Goal: Task Accomplishment & Management: Use online tool/utility

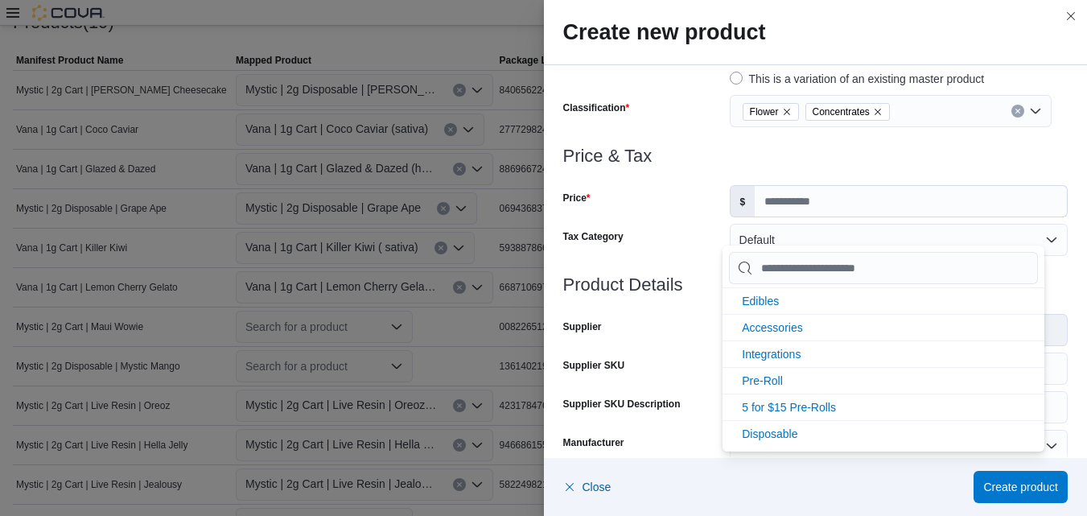
scroll to position [134, 0]
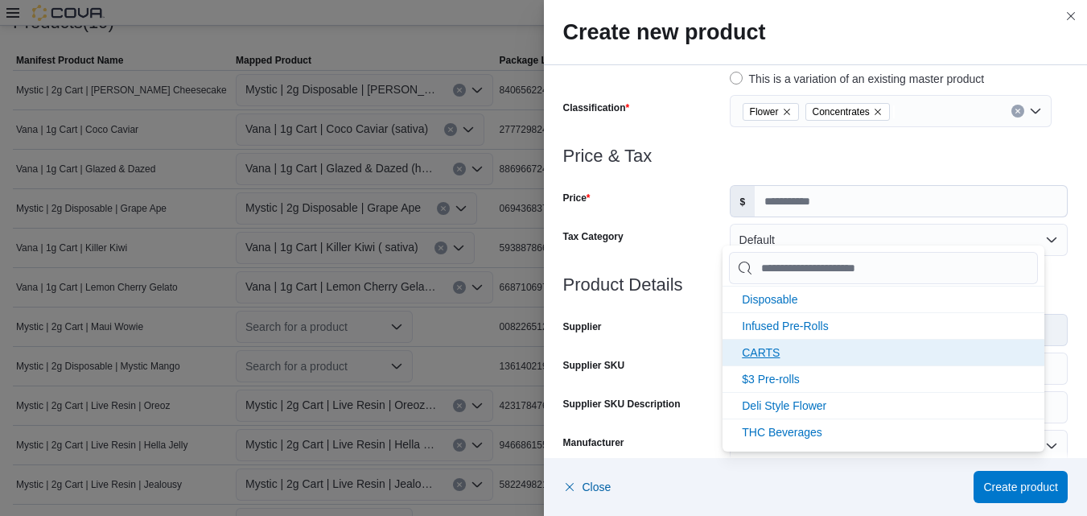
click at [772, 351] on span "CARTS" at bounding box center [761, 352] width 38 height 13
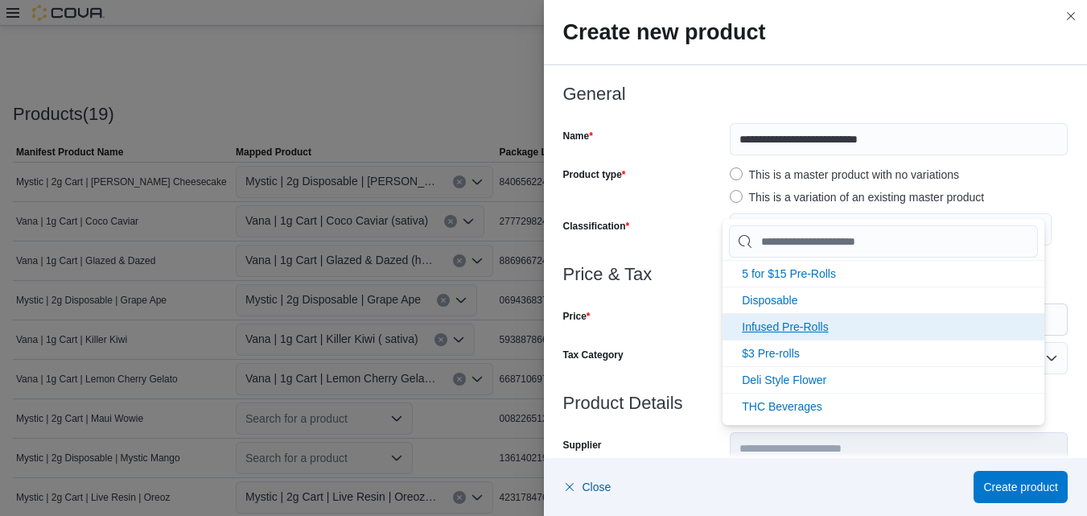
scroll to position [108, 0]
click at [996, 166] on div "This is a master product with no variations" at bounding box center [899, 174] width 338 height 19
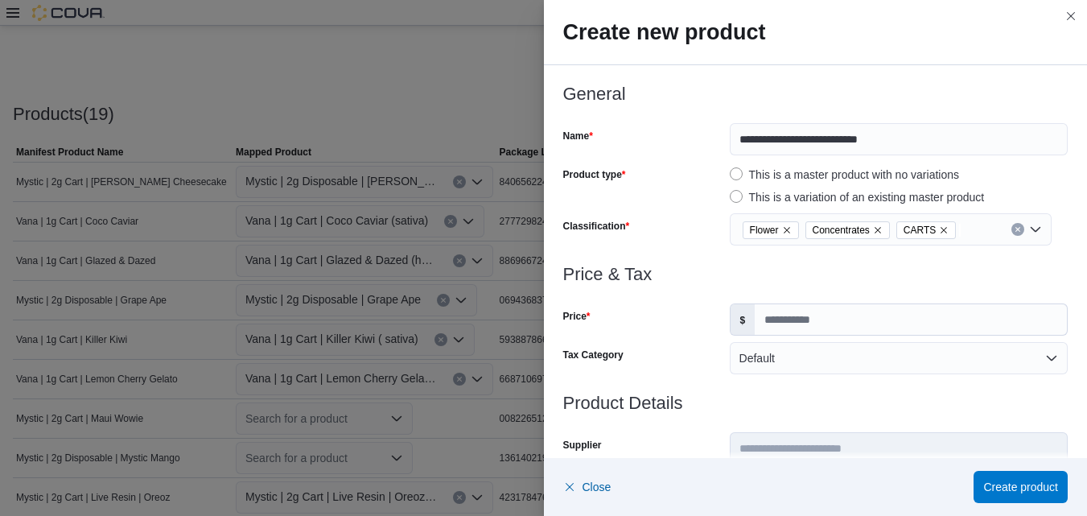
click at [782, 226] on icon "Remove Flower from selection in this group" at bounding box center [787, 230] width 10 height 10
click at [1027, 227] on div "CARTS" at bounding box center [891, 229] width 322 height 32
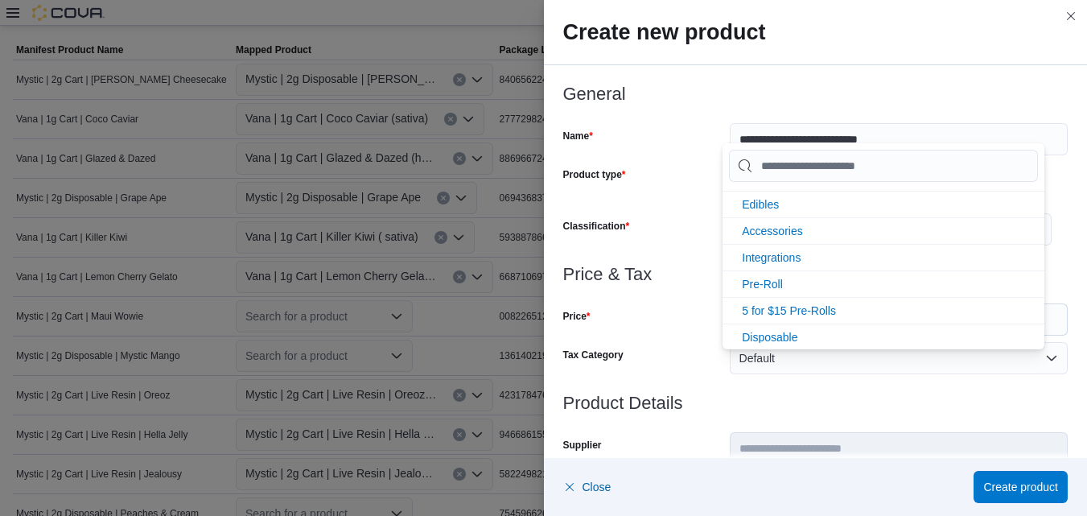
scroll to position [0, 0]
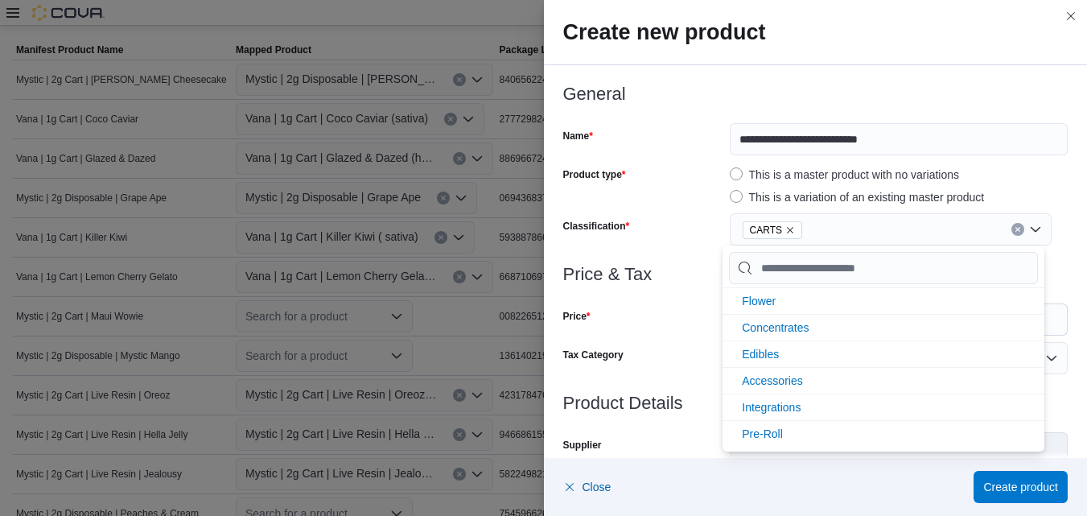
click at [997, 116] on div at bounding box center [815, 113] width 505 height 19
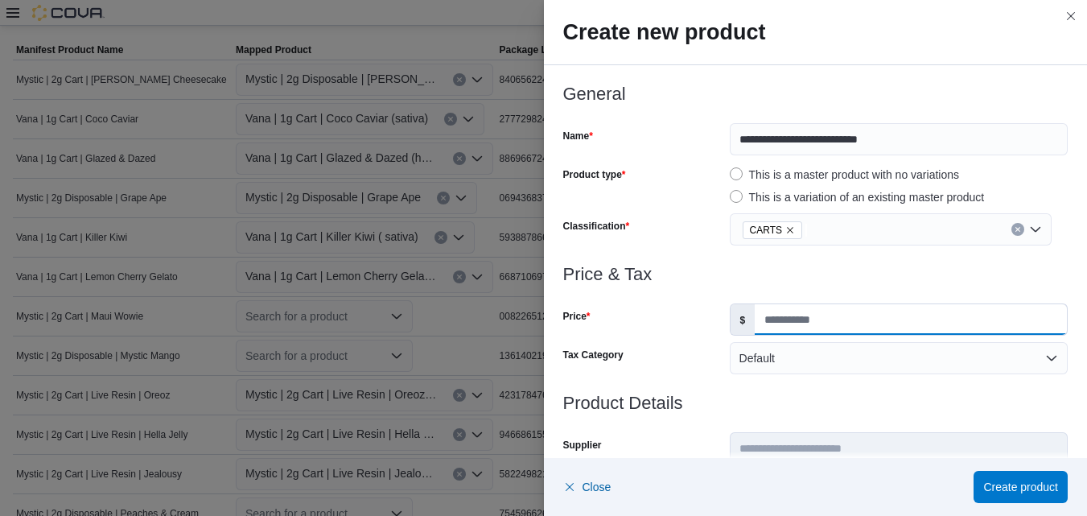
click at [822, 319] on input "Price" at bounding box center [911, 319] width 312 height 31
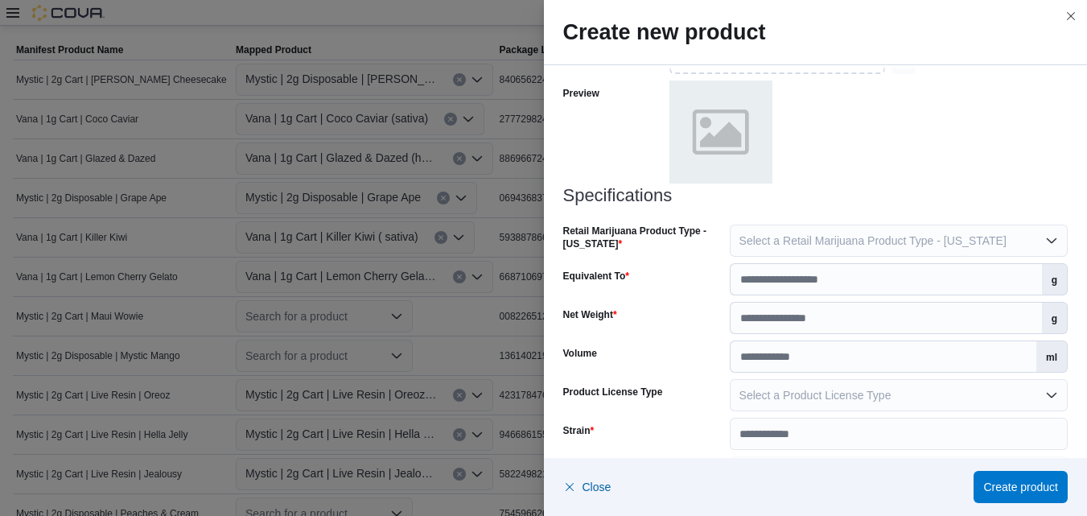
scroll to position [740, 0]
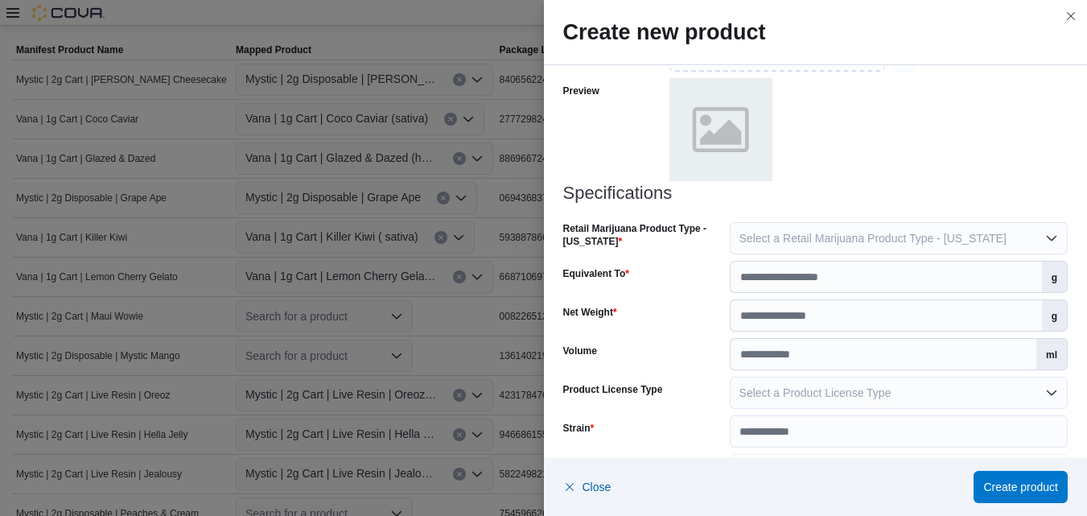
type input "*****"
click at [990, 276] on input "Equivalent To" at bounding box center [885, 276] width 311 height 31
type input "*"
click at [994, 323] on input "Net Weight" at bounding box center [885, 315] width 311 height 31
type input "*"
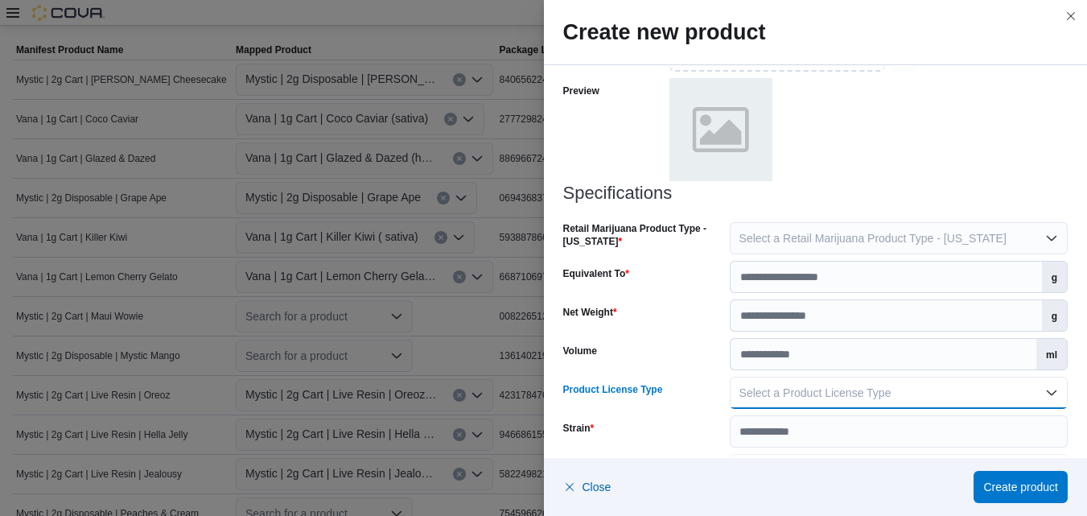
click at [1046, 393] on button "Select a Product License Type" at bounding box center [899, 392] width 338 height 32
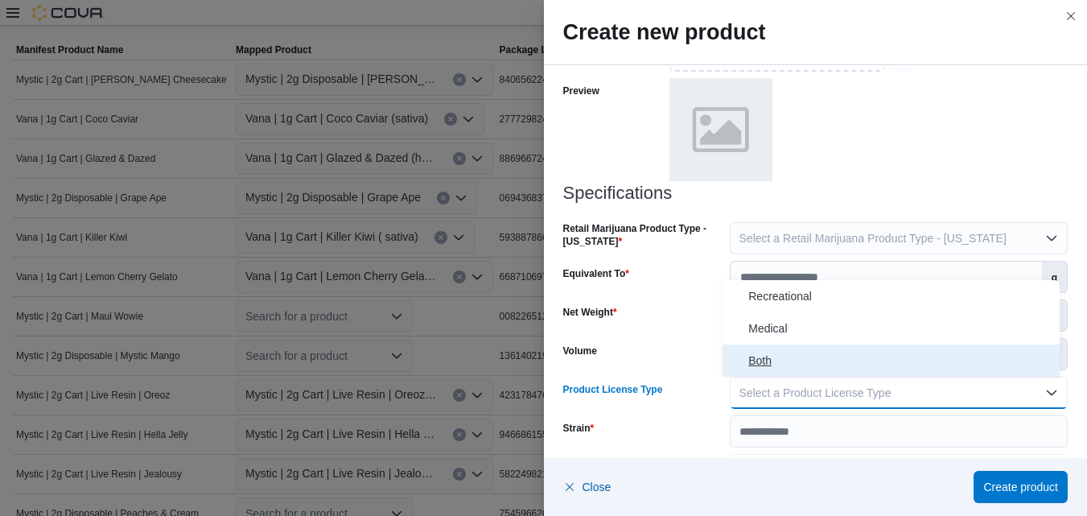
click at [773, 361] on span "Both" at bounding box center [900, 360] width 305 height 19
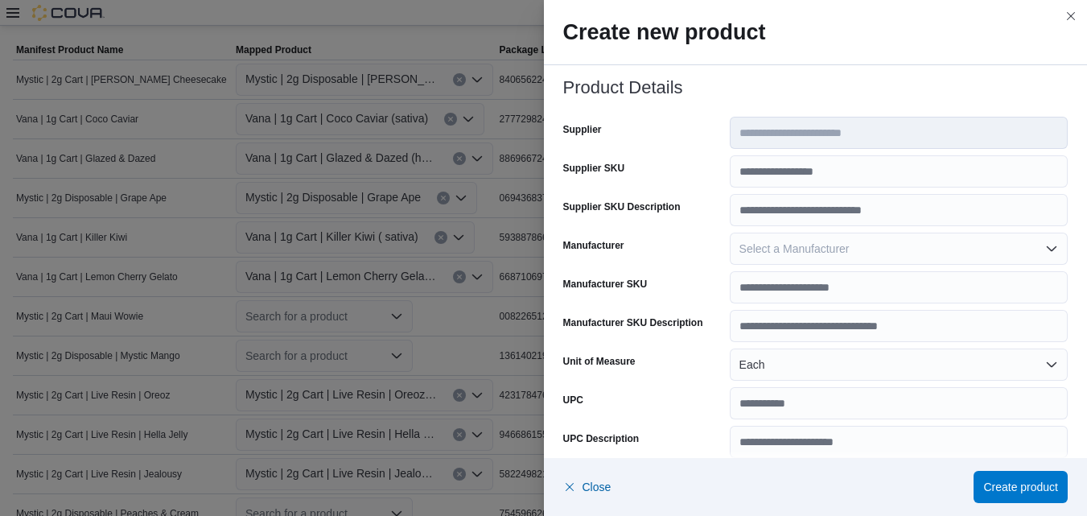
scroll to position [0, 0]
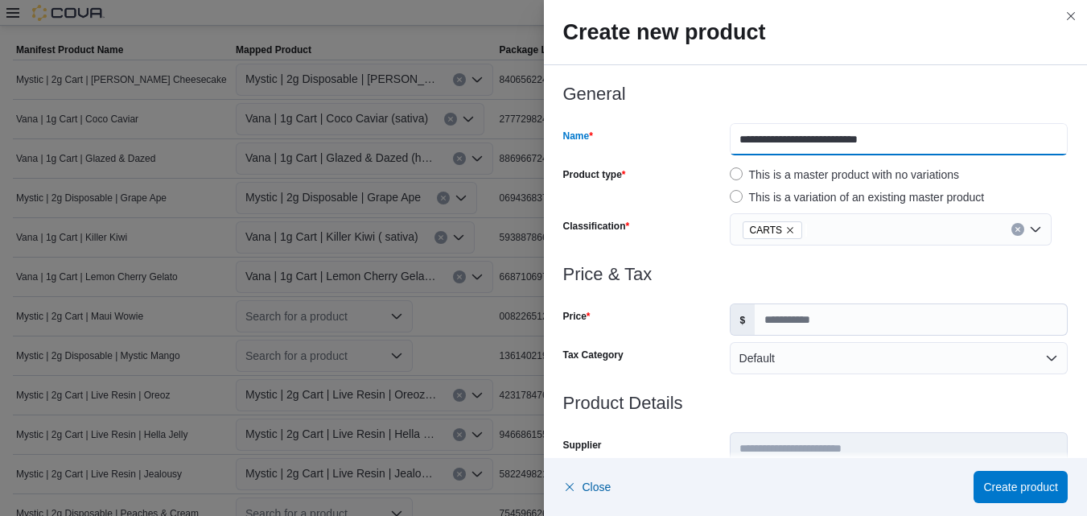
drag, startPoint x: 880, startPoint y: 145, endPoint x: 820, endPoint y: 144, distance: 60.3
click at [820, 144] on input "**********" at bounding box center [899, 139] width 338 height 32
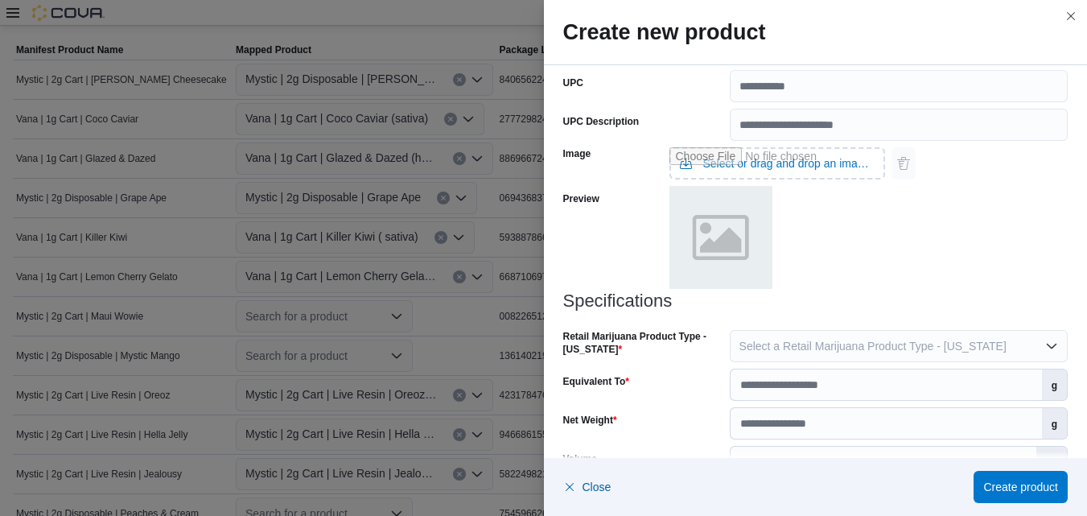
scroll to position [770, 0]
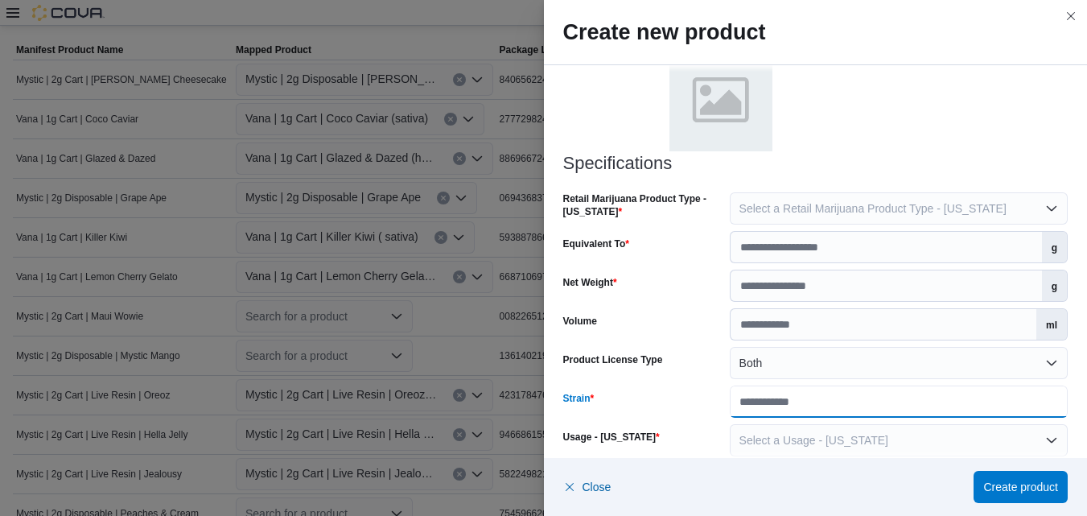
click at [864, 400] on input "Strain" at bounding box center [899, 401] width 338 height 32
paste input "**********"
type input "**********"
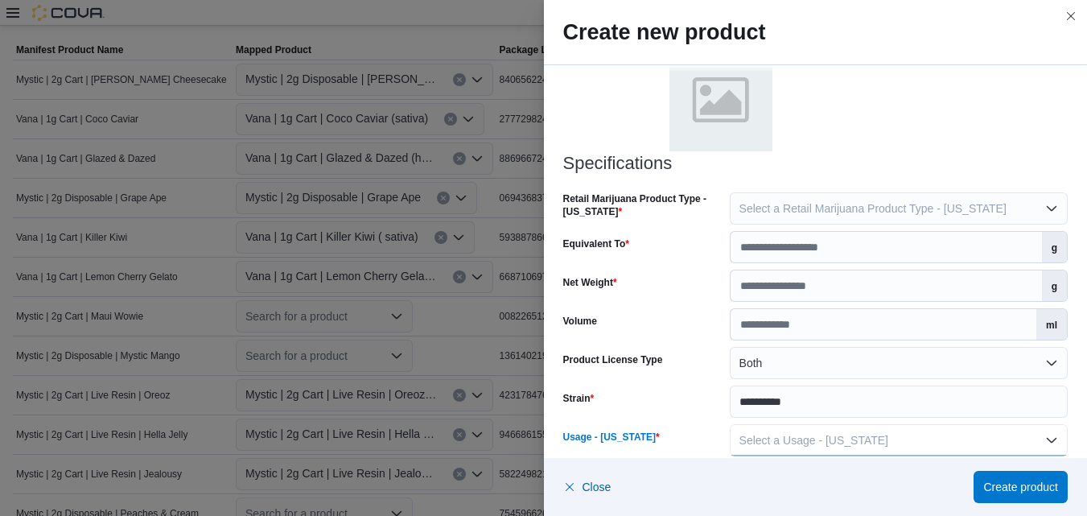
click at [1043, 440] on button "Select a Usage - [US_STATE]" at bounding box center [899, 440] width 338 height 32
click at [811, 342] on span "Inhaled Product" at bounding box center [900, 343] width 305 height 19
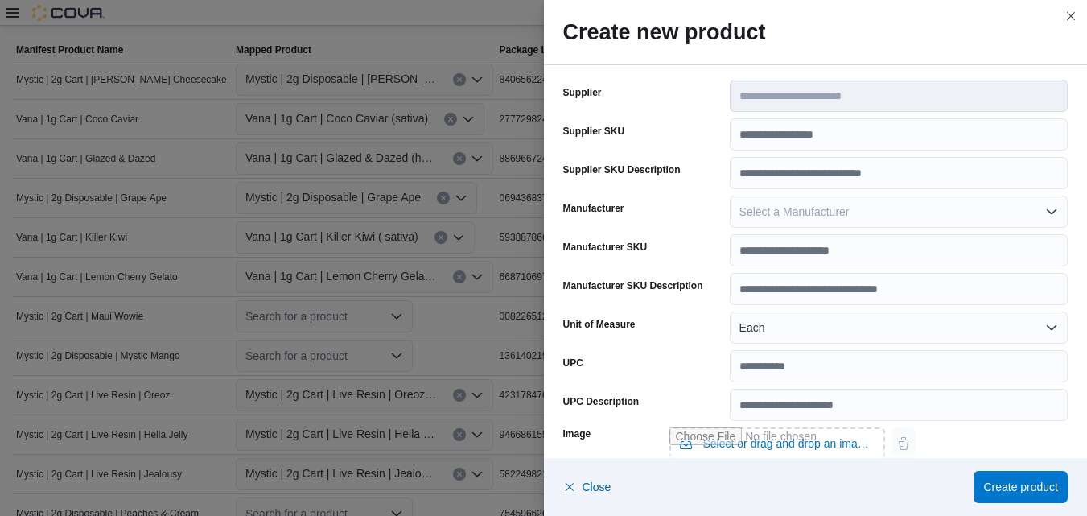
scroll to position [348, 0]
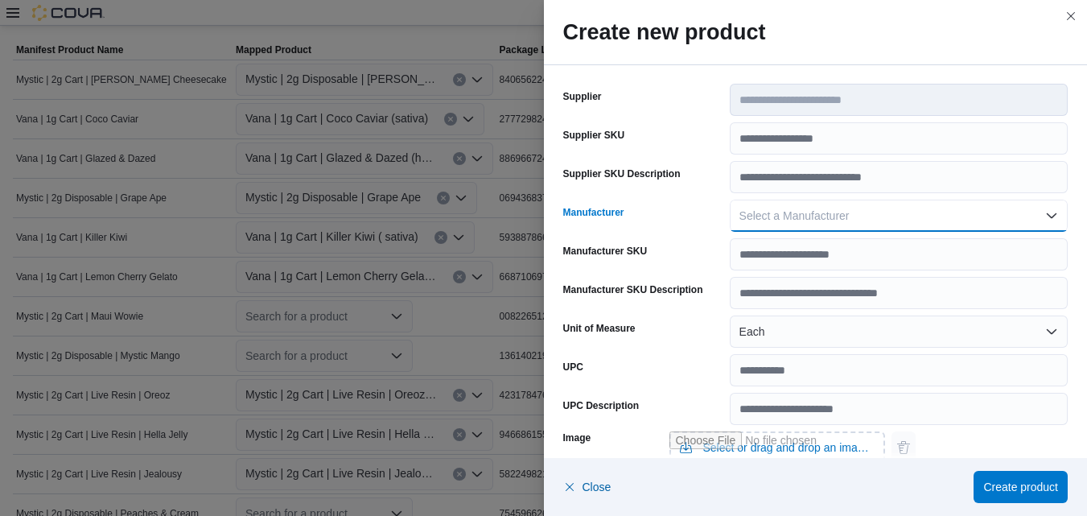
click at [1043, 211] on button "Select a Manufacturer" at bounding box center [899, 215] width 338 height 32
click at [1064, 140] on div "**********" at bounding box center [816, 307] width 544 height 1180
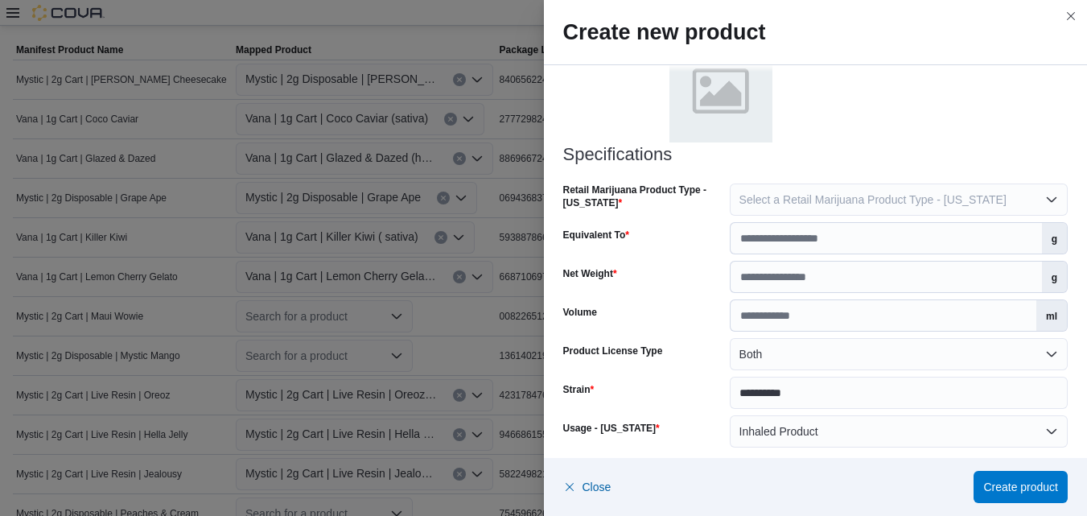
scroll to position [788, 0]
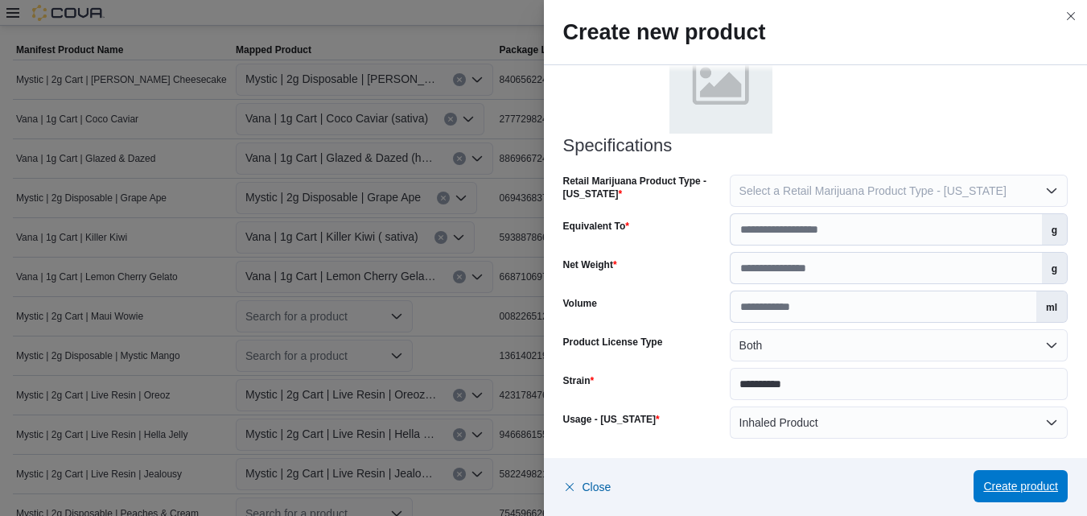
click at [1022, 480] on span "Create product" at bounding box center [1020, 486] width 75 height 16
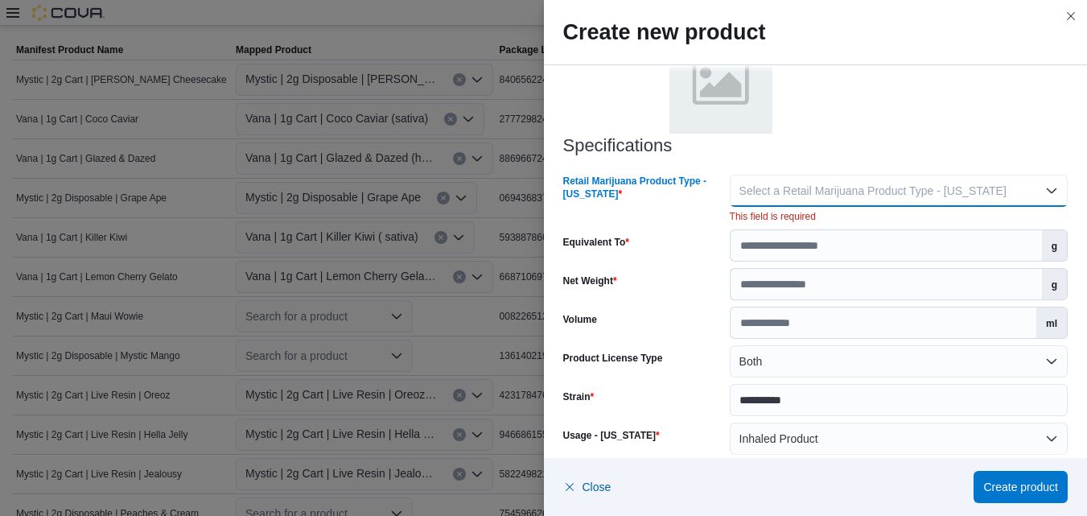
click at [1043, 187] on button "Select a Retail Marijuana Product Type - [US_STATE]" at bounding box center [899, 191] width 338 height 32
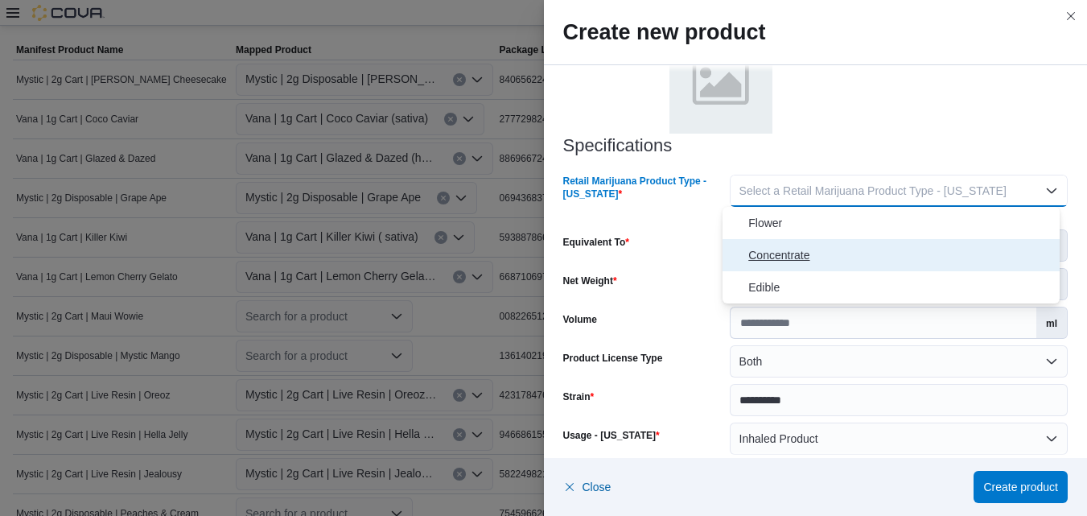
click at [805, 253] on span "Concentrate" at bounding box center [900, 254] width 305 height 19
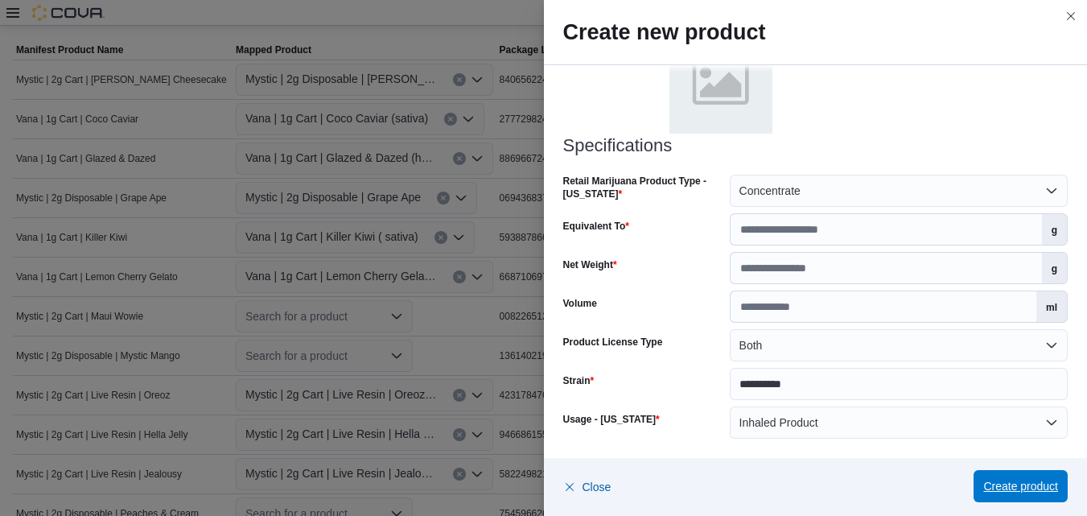
click at [1006, 481] on span "Create product" at bounding box center [1020, 486] width 75 height 16
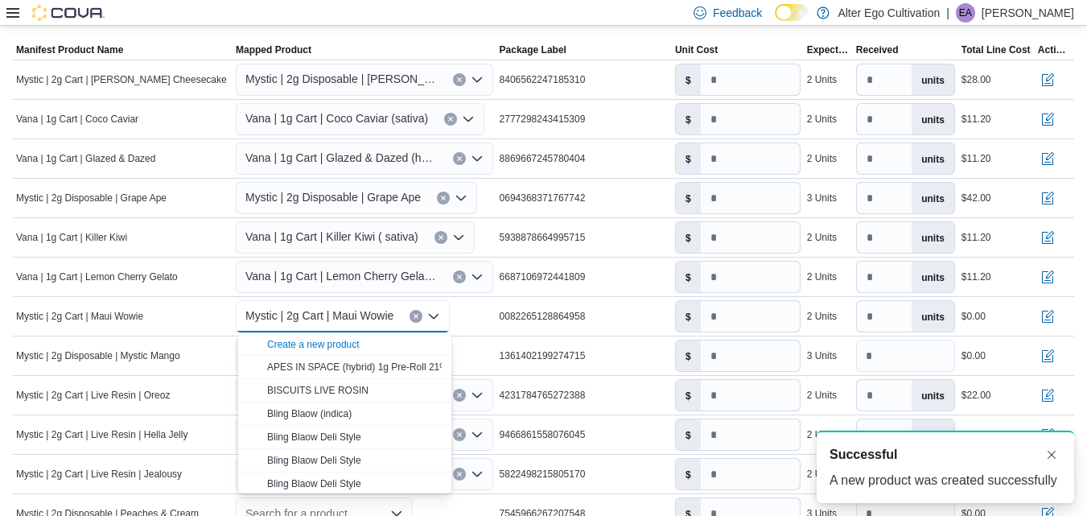
scroll to position [0, 0]
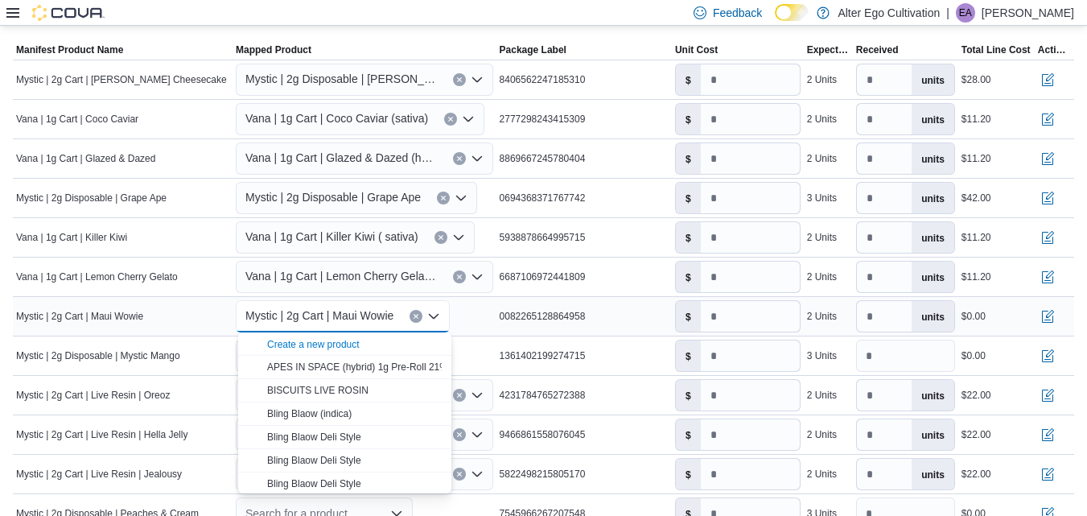
click at [466, 309] on div "Mystic | 2g Cart | Maui Wowie Combo box. Selected. Mystic | 2g Cart | Maui Wowi…" at bounding box center [364, 316] width 264 height 39
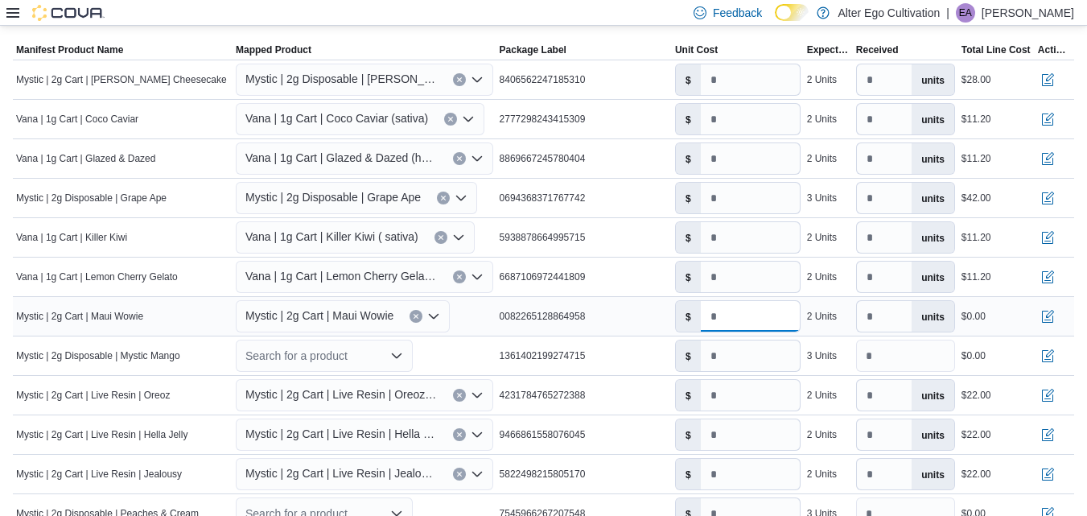
click at [738, 327] on input "number" at bounding box center [750, 316] width 99 height 31
click at [751, 358] on input "*" at bounding box center [750, 355] width 99 height 31
click at [434, 316] on icon "Open list of options" at bounding box center [434, 316] width 10 height 5
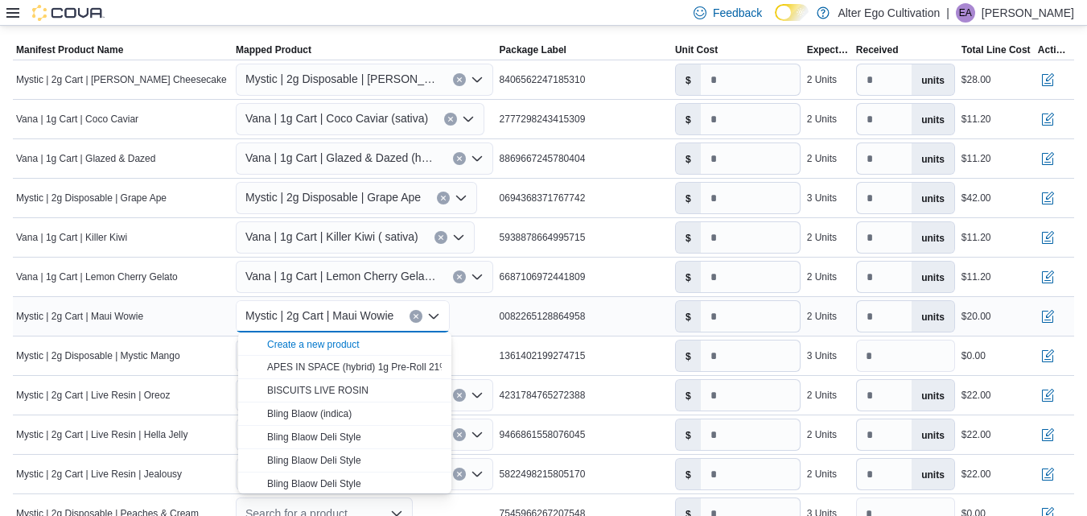
click at [418, 317] on icon "Clear input" at bounding box center [416, 317] width 4 height 4
type input "*"
click at [342, 339] on div "Create a new product" at bounding box center [313, 344] width 93 height 13
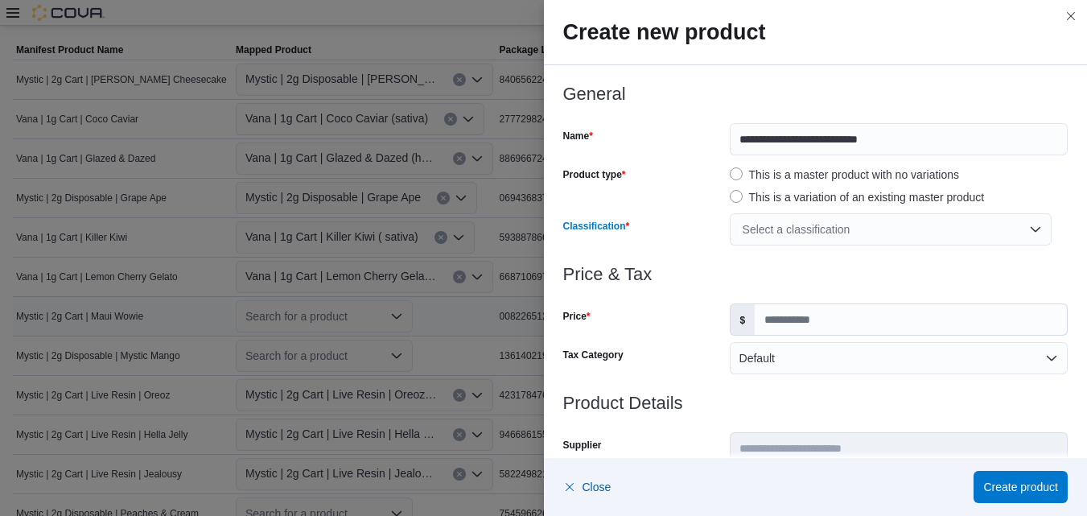
click at [1026, 225] on div "Select a classification" at bounding box center [891, 229] width 322 height 32
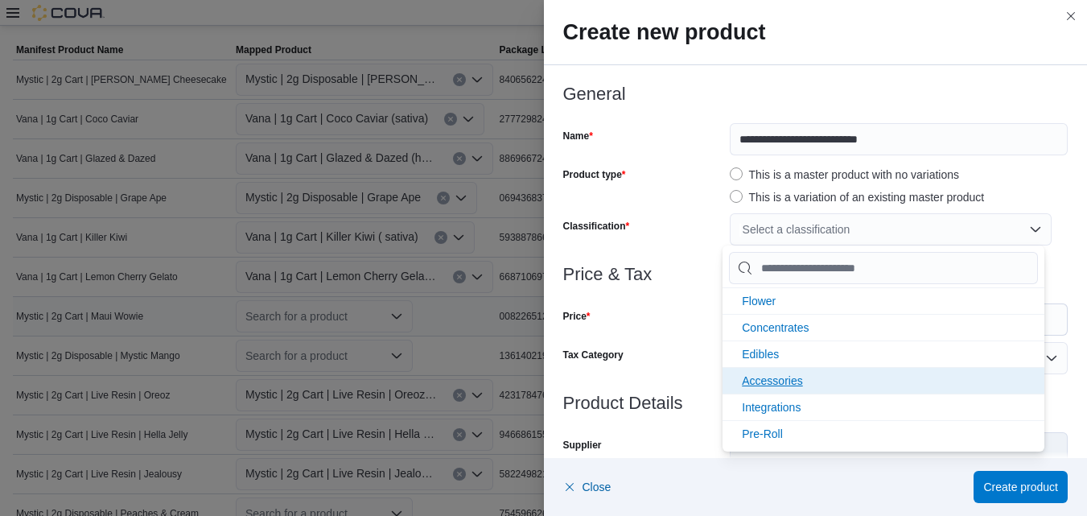
scroll to position [187, 0]
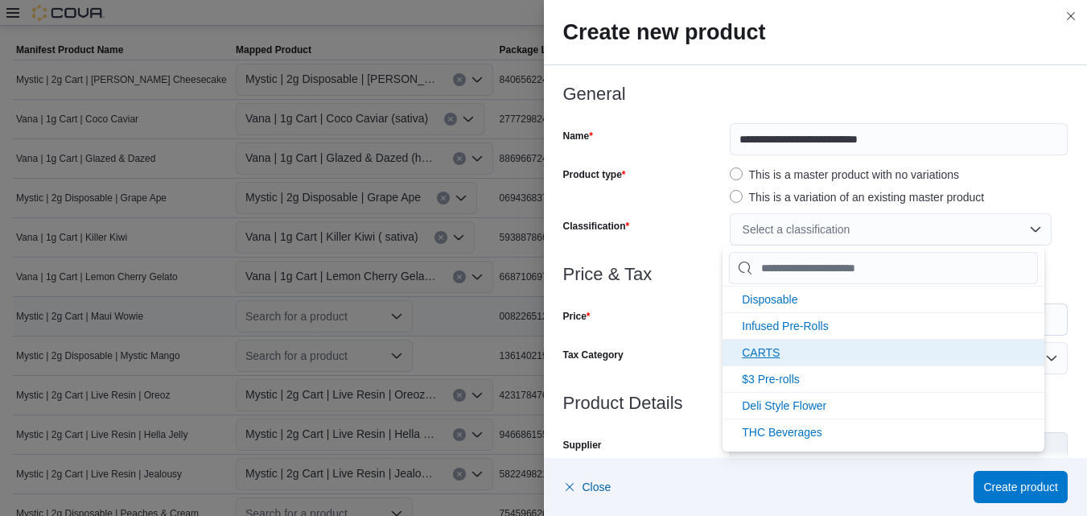
click at [761, 353] on span "CARTS" at bounding box center [761, 352] width 38 height 13
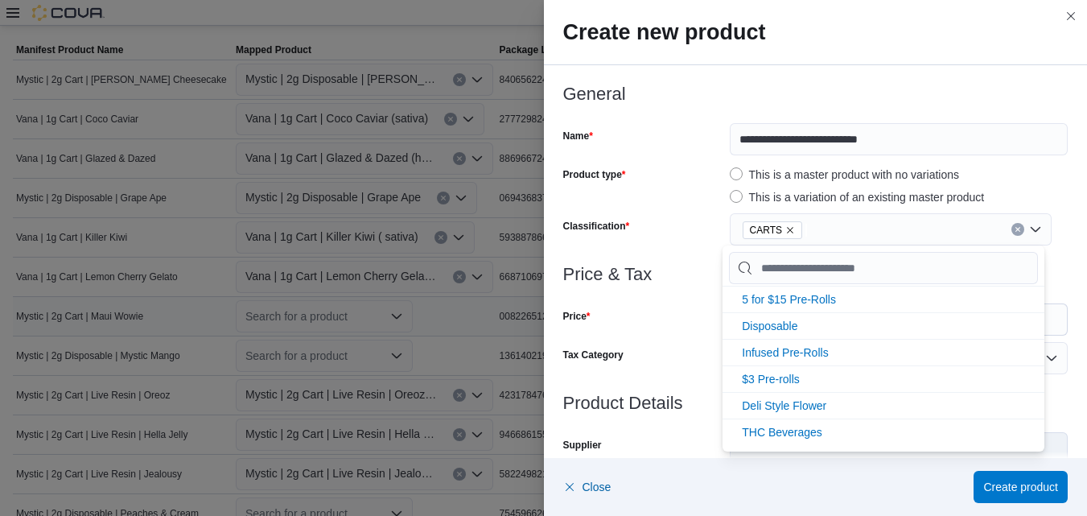
scroll to position [161, 0]
click at [1026, 232] on div "CARTS" at bounding box center [891, 229] width 322 height 32
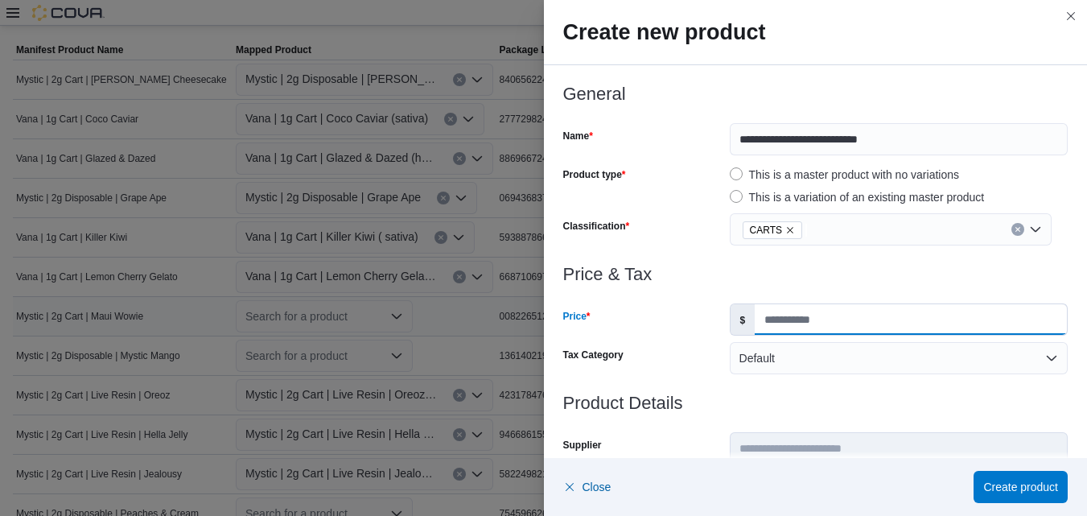
click at [865, 321] on input "Price" at bounding box center [911, 319] width 312 height 31
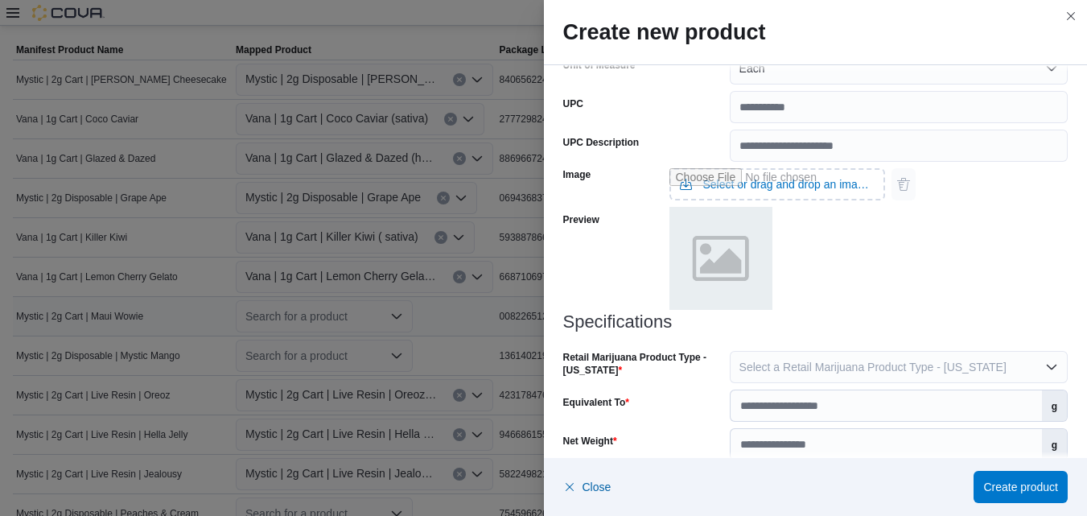
scroll to position [633, 0]
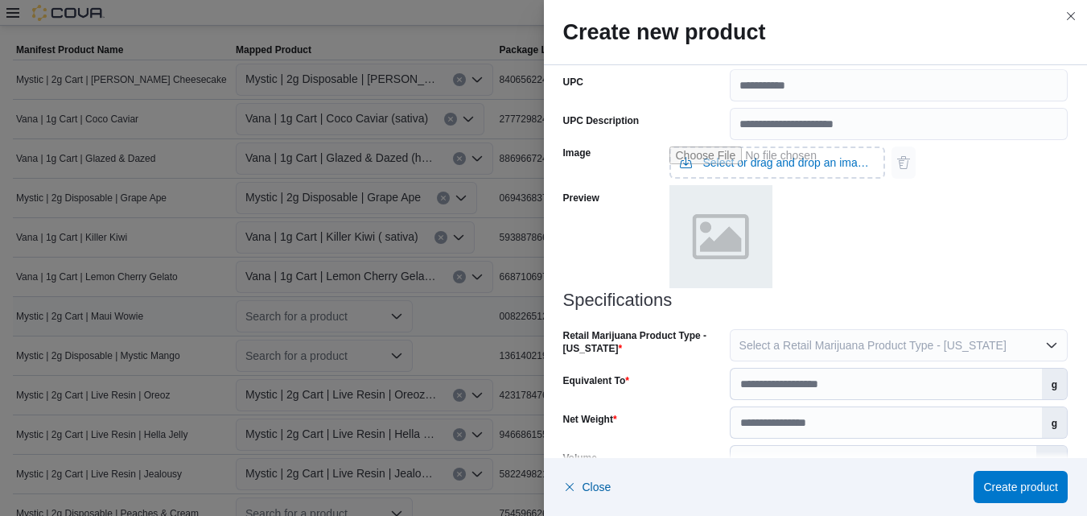
type input "*****"
click at [972, 390] on input "Equivalent To" at bounding box center [885, 383] width 311 height 31
type input "*"
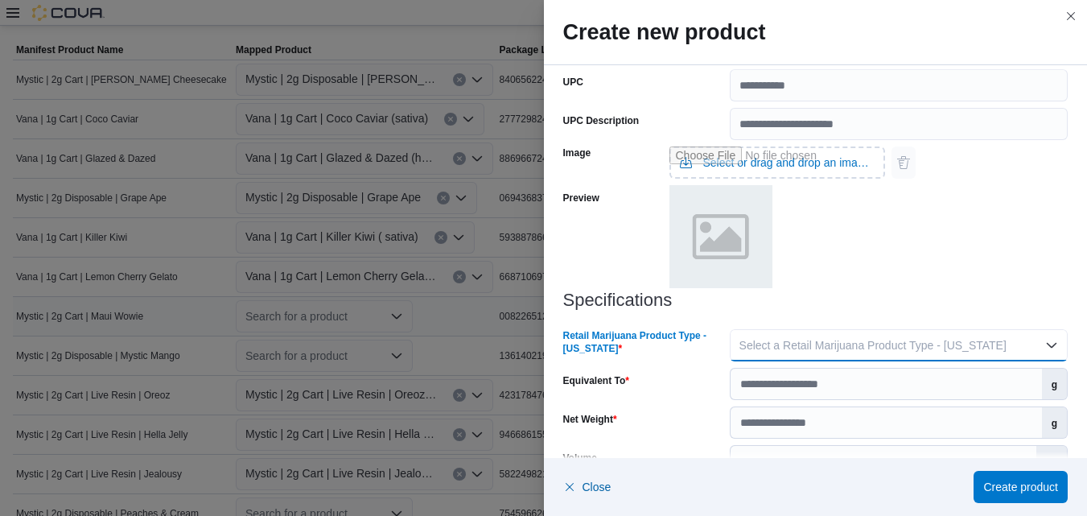
click at [1039, 343] on button "Select a Retail Marijuana Product Type - [US_STATE]" at bounding box center [899, 345] width 338 height 32
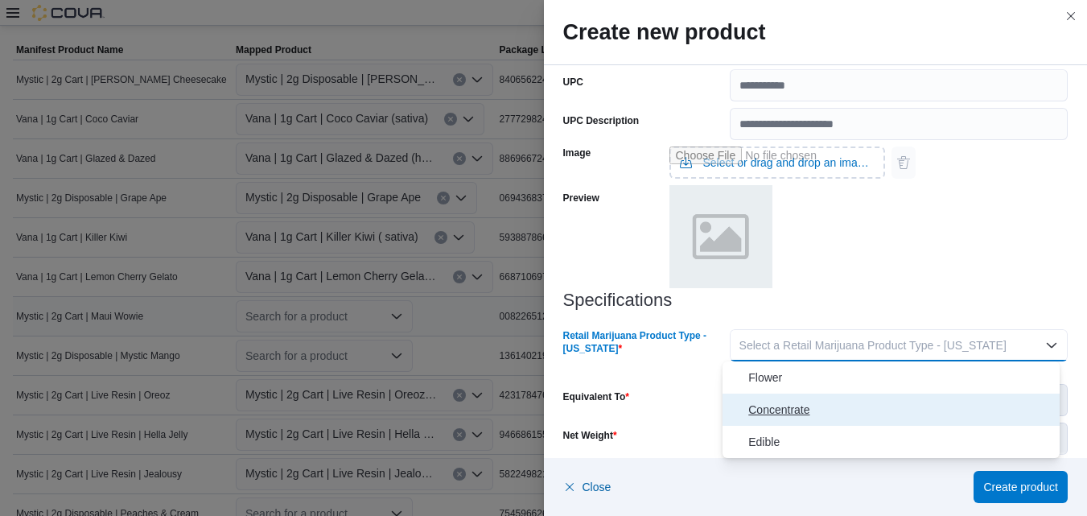
click at [808, 410] on span "Concentrate" at bounding box center [900, 409] width 305 height 19
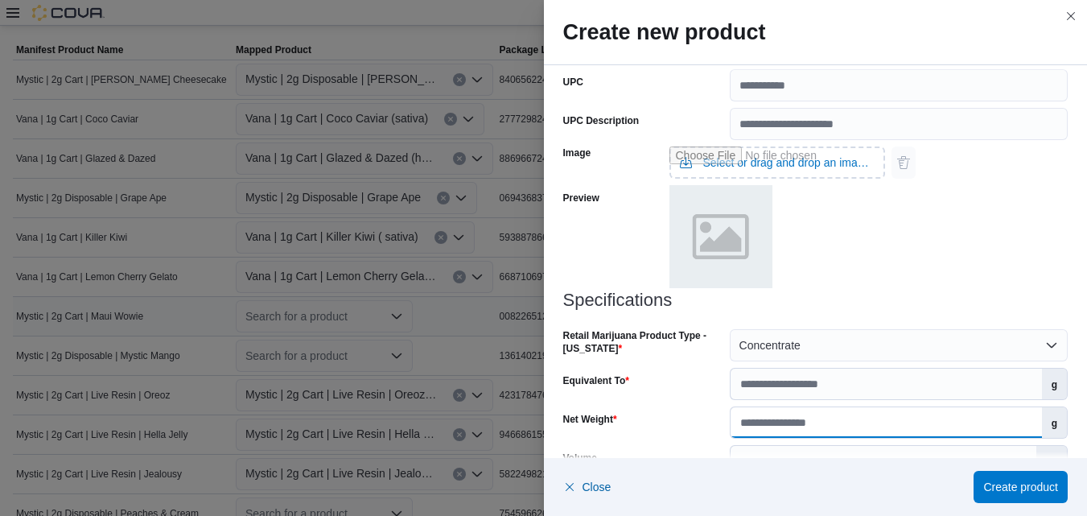
click at [1002, 425] on input "Net Weight" at bounding box center [885, 422] width 311 height 31
type input "*"
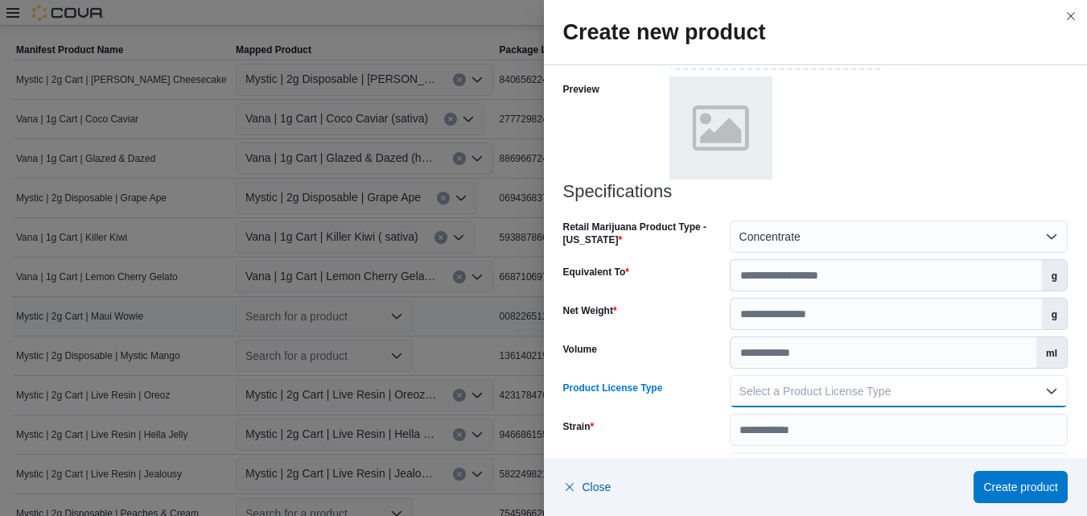
click at [1046, 391] on button "Select a Product License Type" at bounding box center [899, 391] width 338 height 32
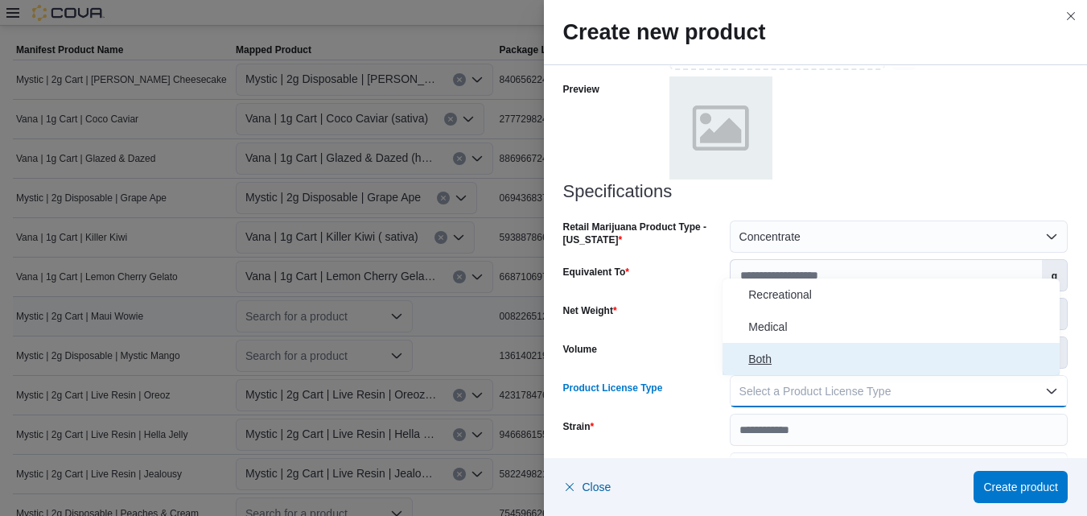
click at [768, 357] on span "Both" at bounding box center [900, 358] width 305 height 19
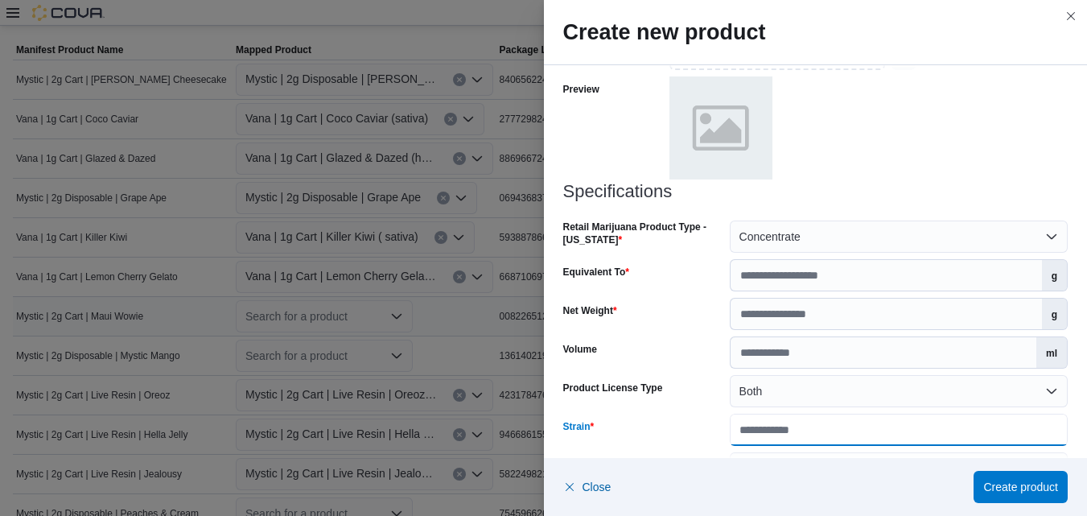
click at [976, 432] on input "Strain" at bounding box center [899, 429] width 338 height 32
type input "**********"
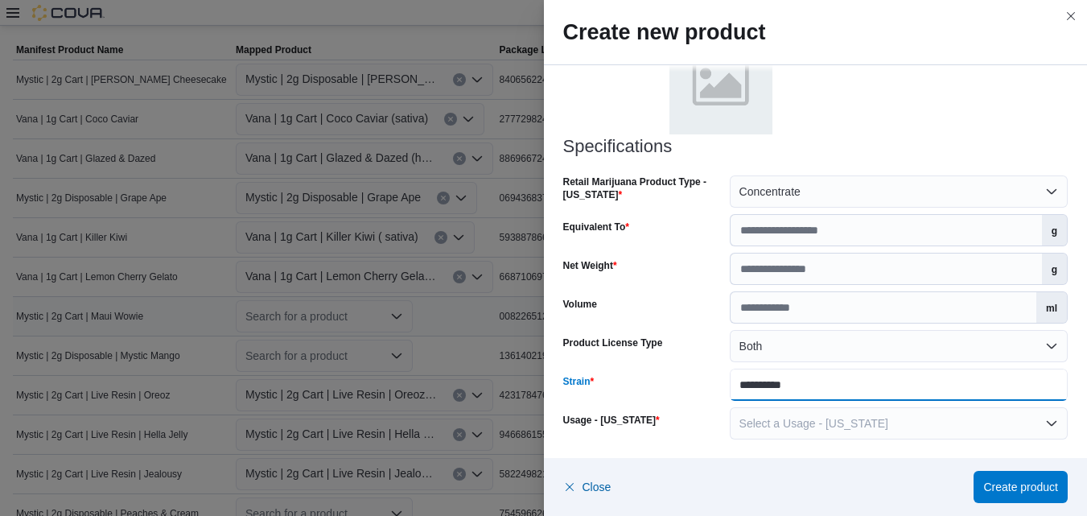
scroll to position [788, 0]
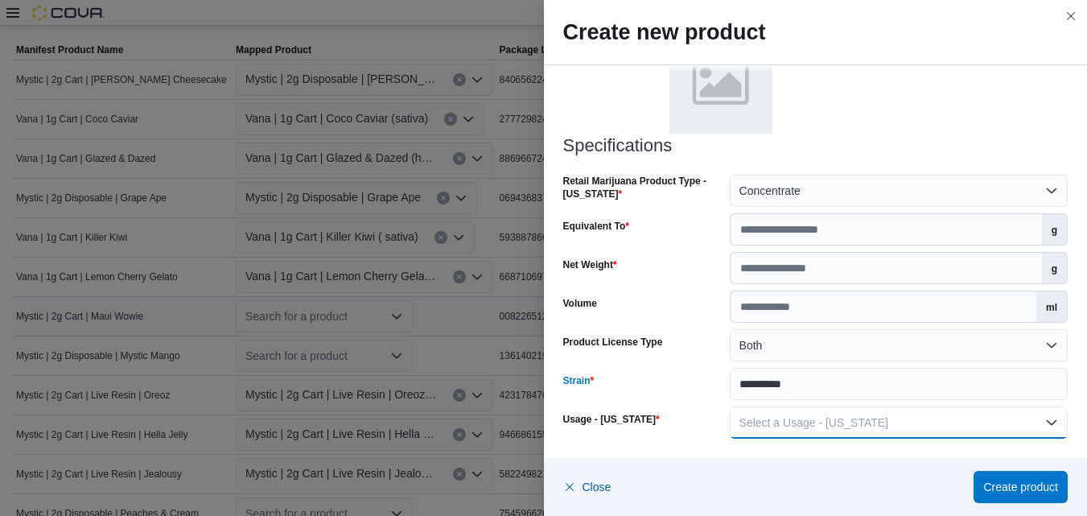
click at [1045, 420] on button "Select a Usage - [US_STATE]" at bounding box center [899, 422] width 338 height 32
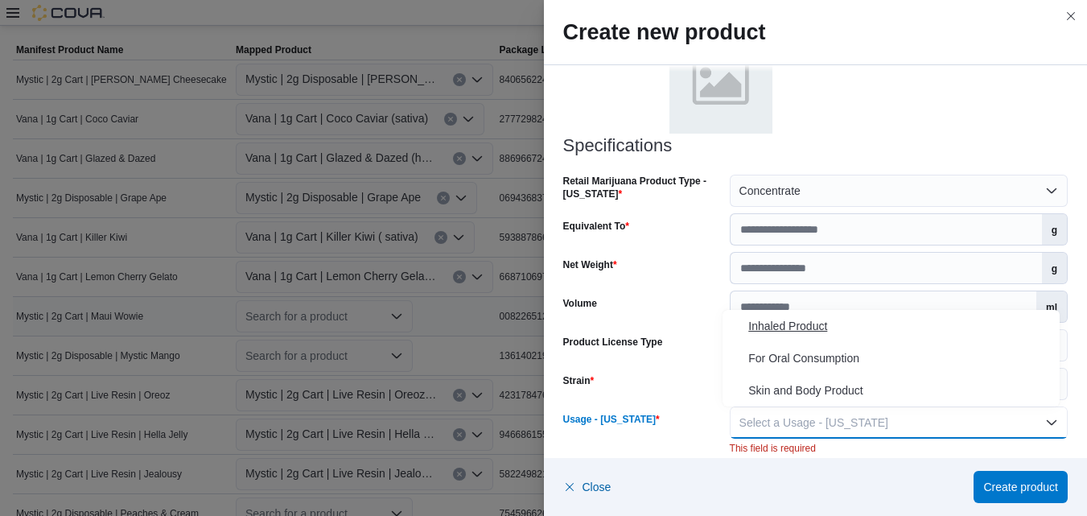
click at [820, 326] on span "Inhaled Product" at bounding box center [900, 325] width 305 height 19
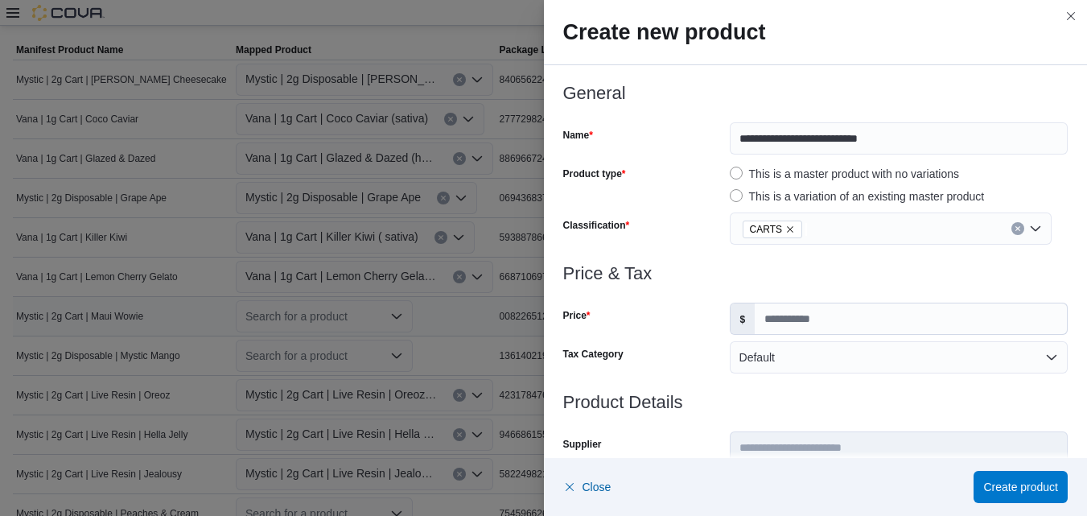
scroll to position [0, 0]
click at [1010, 483] on span "Create product" at bounding box center [1020, 486] width 75 height 16
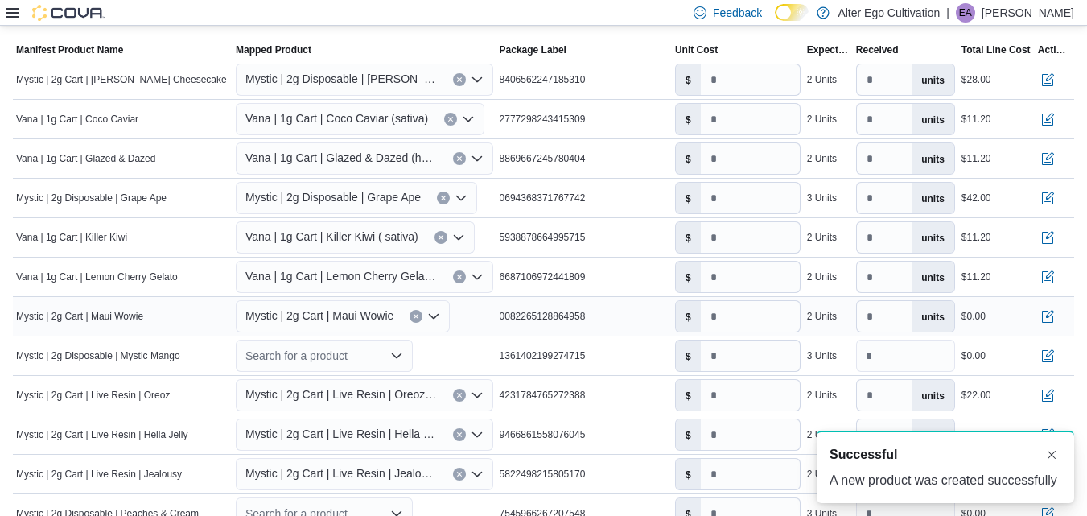
click at [645, 324] on div "0082265128864958" at bounding box center [583, 315] width 175 height 19
click at [746, 323] on input "number" at bounding box center [750, 316] width 99 height 31
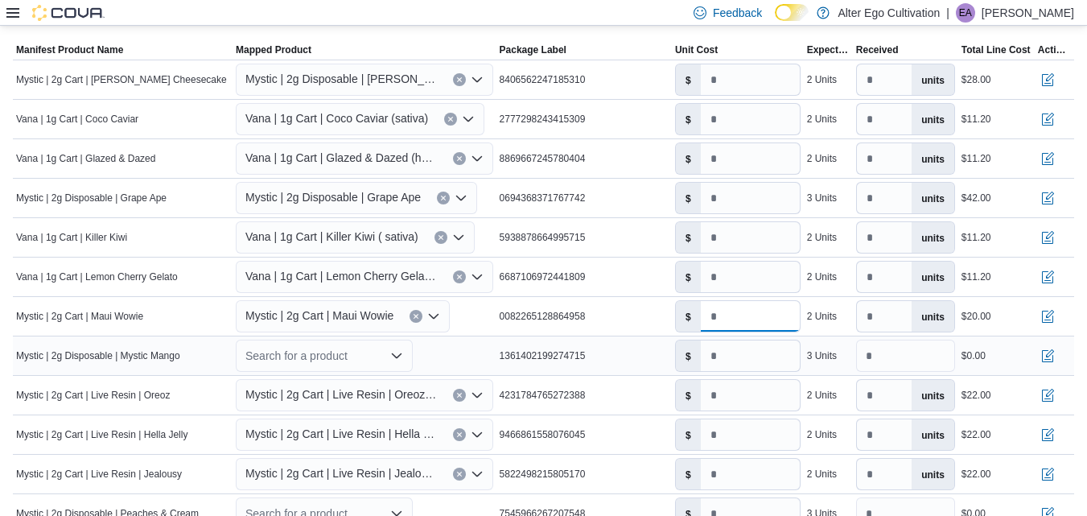
type input "*****"
click at [397, 356] on icon "Open list of options" at bounding box center [397, 355] width 10 height 5
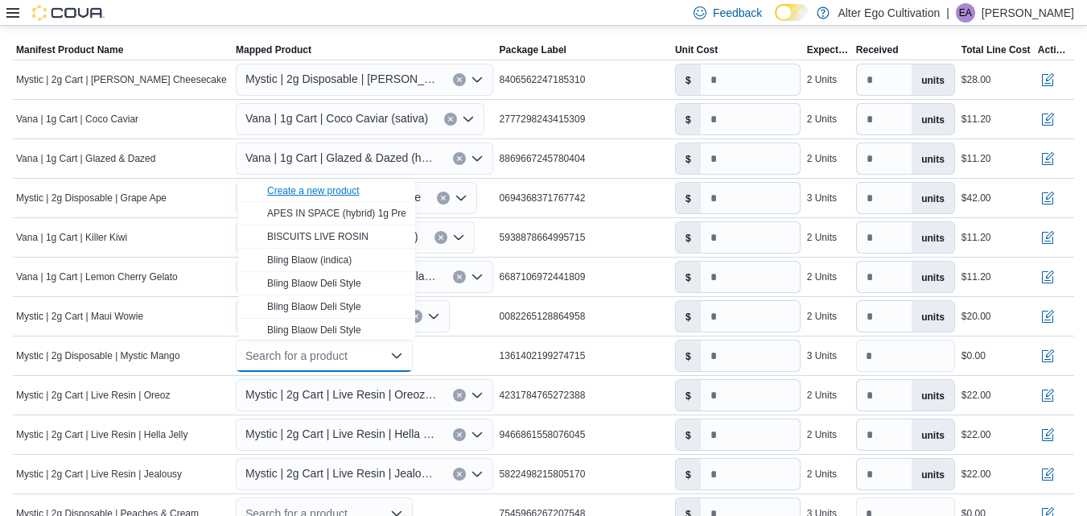
click at [331, 184] on div "Create a new product" at bounding box center [313, 190] width 93 height 13
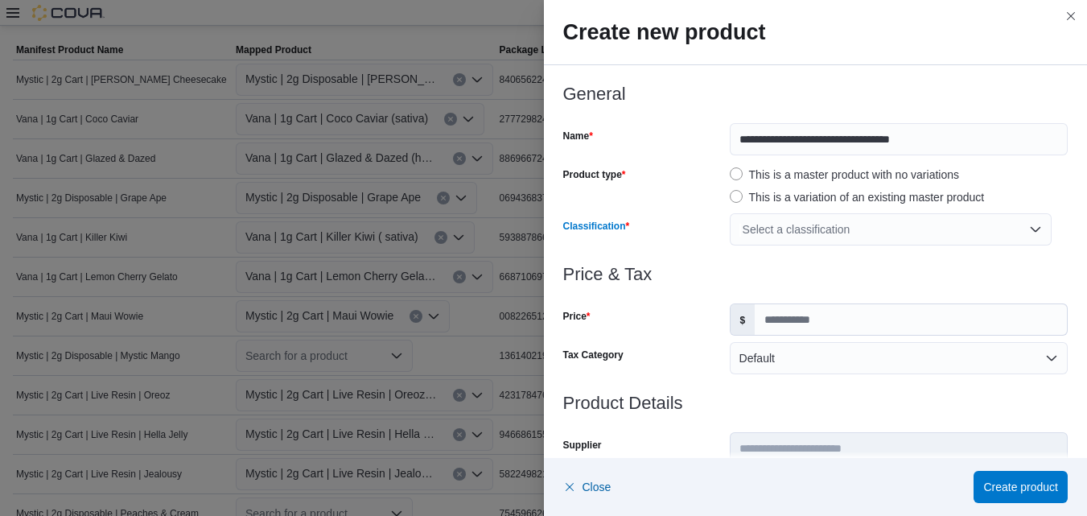
click at [1028, 228] on div "Select a classification" at bounding box center [891, 229] width 322 height 32
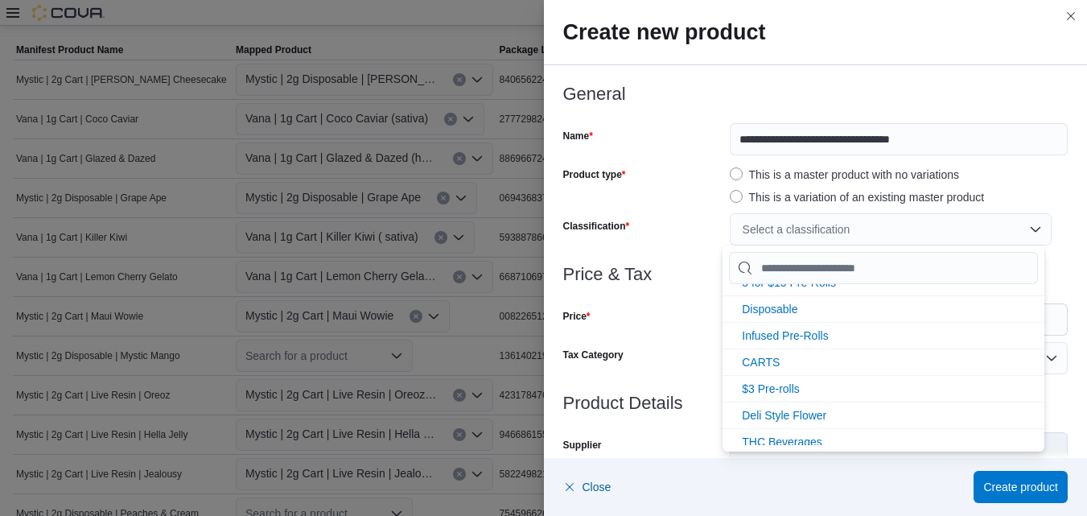
scroll to position [187, 0]
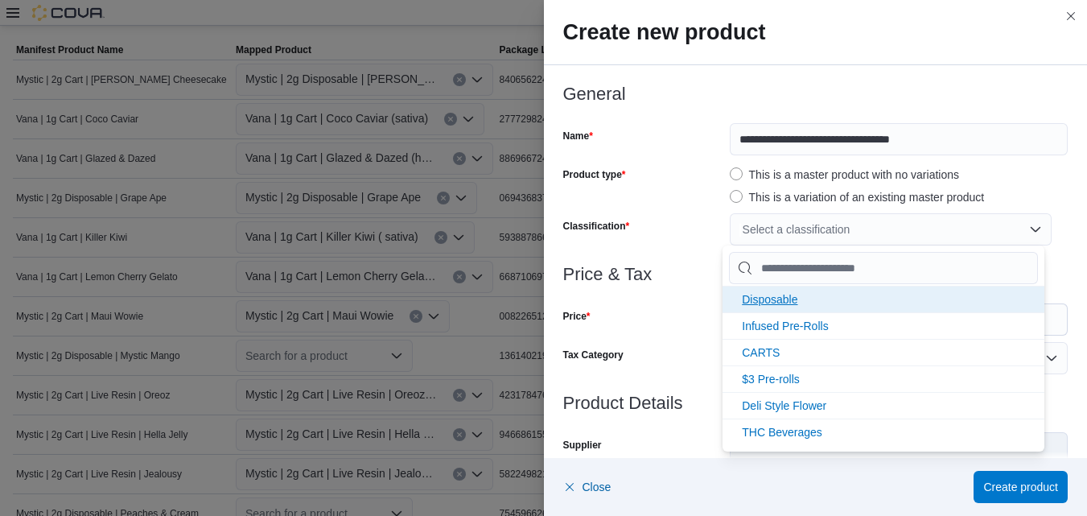
click at [782, 298] on span "Disposable" at bounding box center [770, 299] width 56 height 13
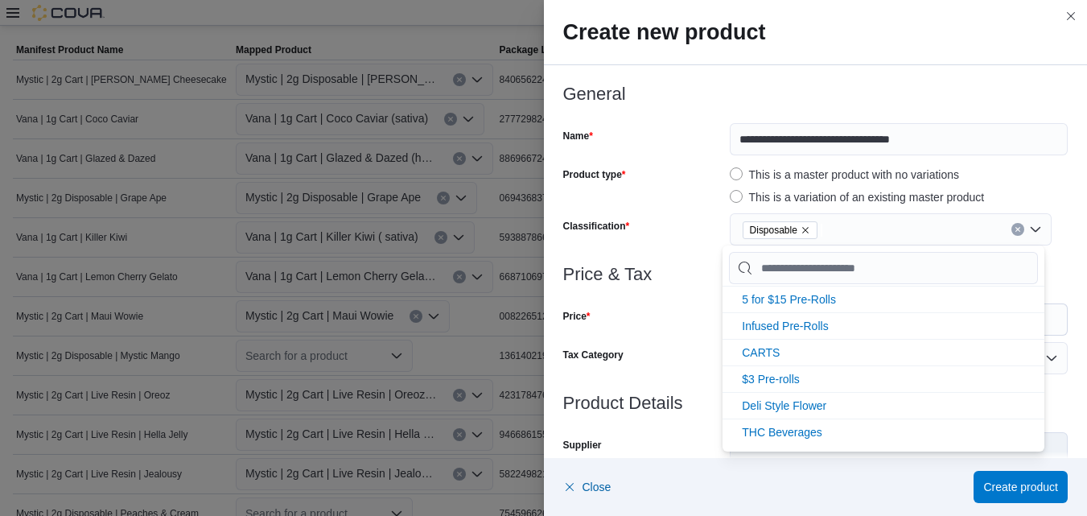
scroll to position [161, 0]
click at [1010, 192] on div "This is a variation of an existing master product" at bounding box center [899, 196] width 338 height 19
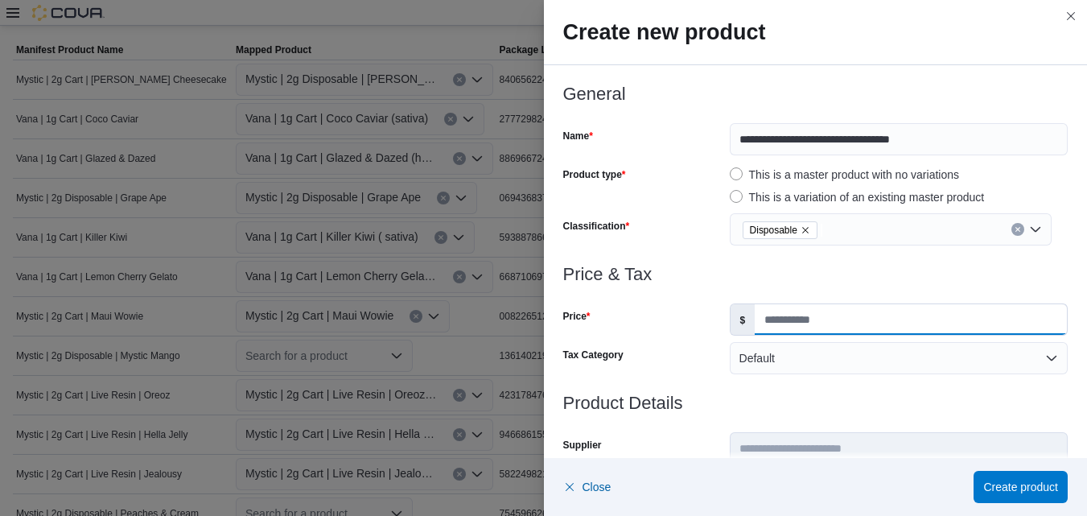
click at [837, 322] on input "Price" at bounding box center [911, 319] width 312 height 31
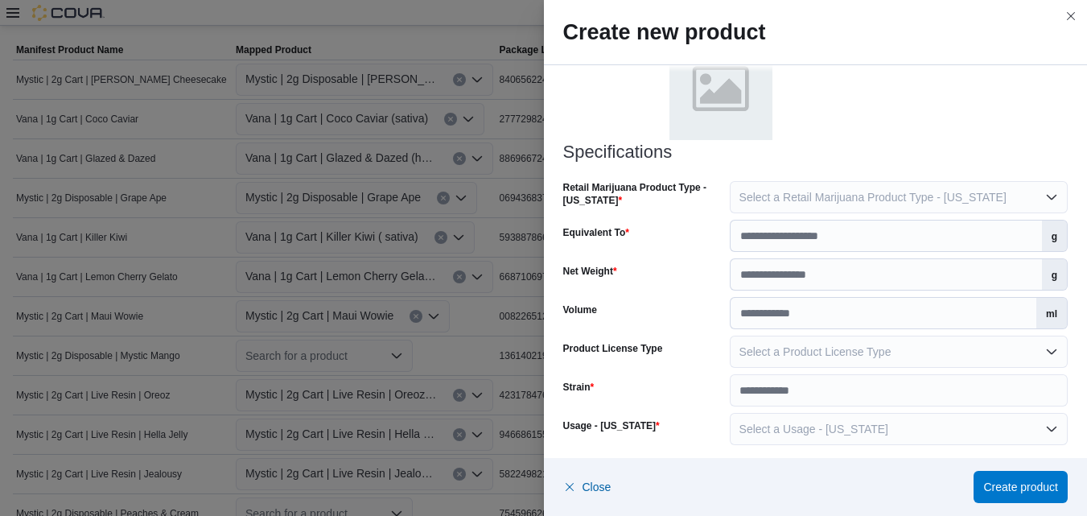
scroll to position [788, 0]
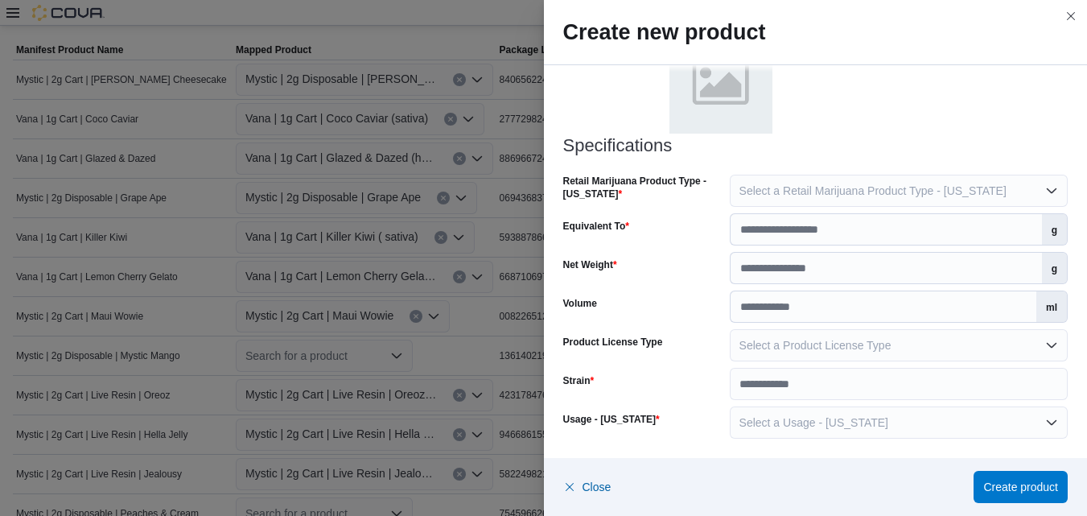
type input "*****"
click at [1041, 422] on button "Select a Usage - [US_STATE]" at bounding box center [899, 422] width 338 height 32
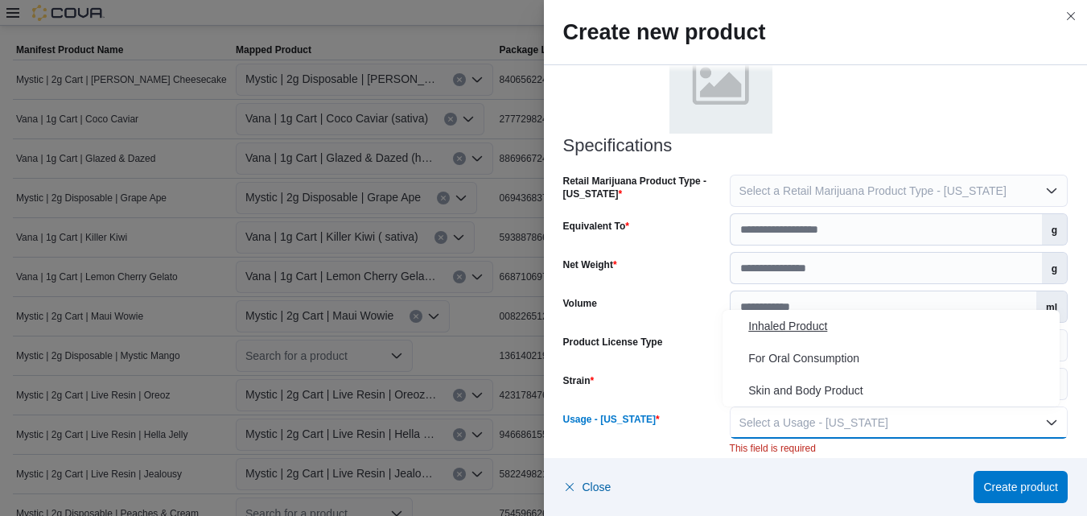
click at [798, 324] on span "Inhaled Product" at bounding box center [900, 325] width 305 height 19
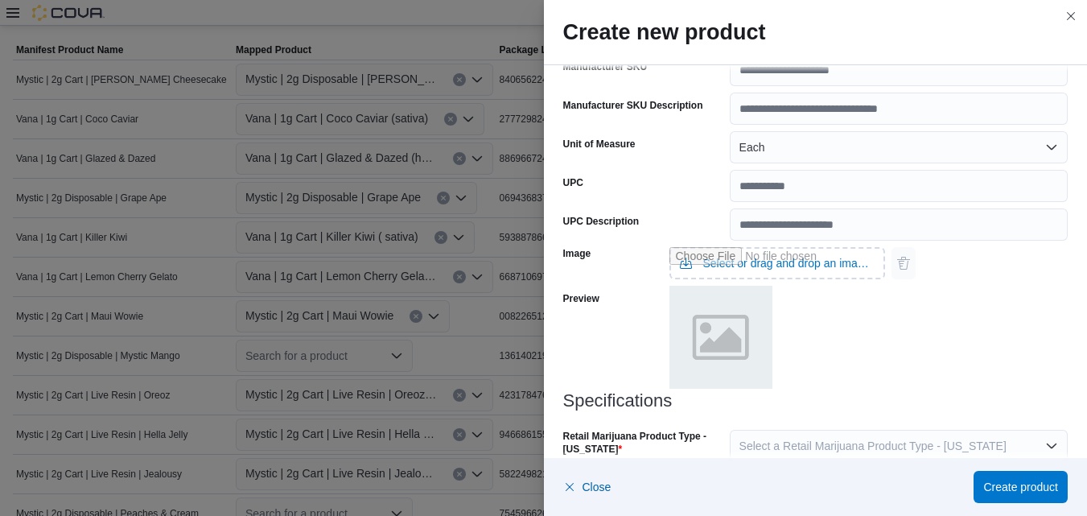
scroll to position [0, 0]
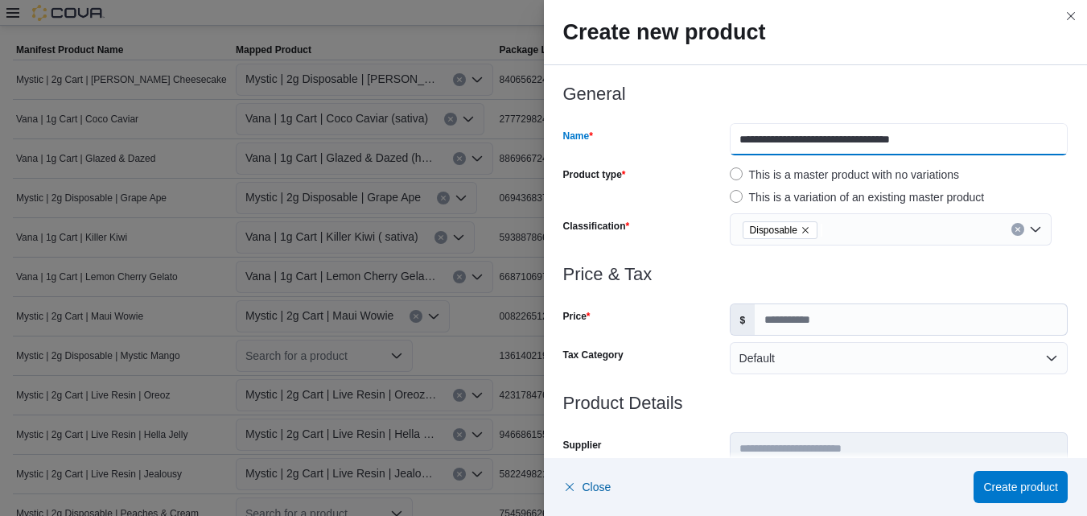
drag, startPoint x: 931, startPoint y: 142, endPoint x: 855, endPoint y: 138, distance: 75.7
click at [855, 138] on input "**********" at bounding box center [899, 139] width 338 height 32
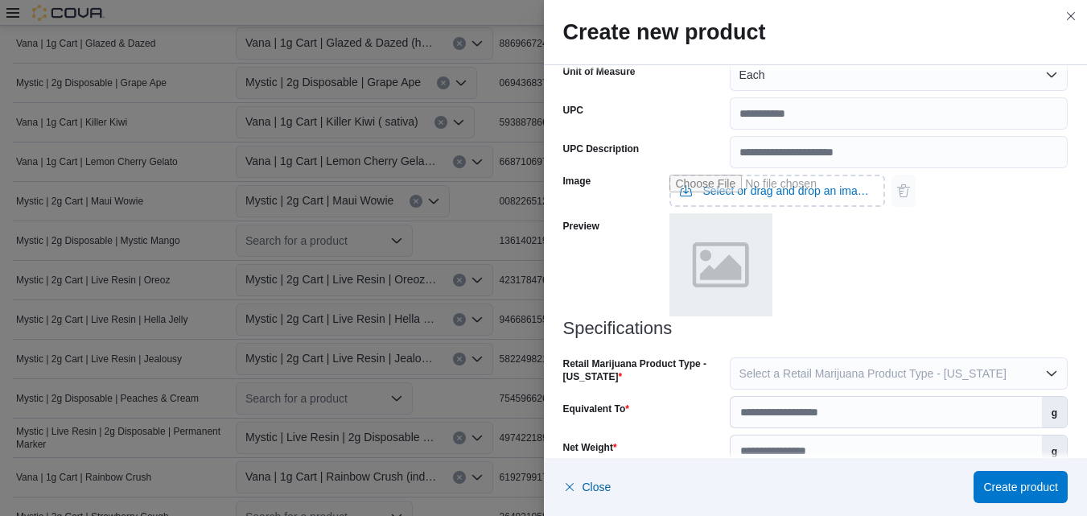
scroll to position [788, 0]
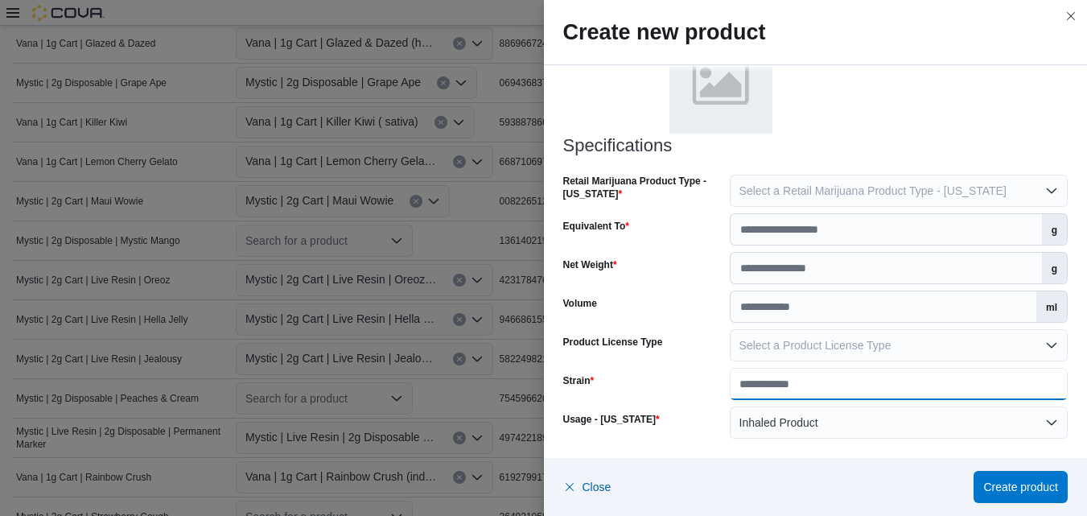
click at [962, 393] on input "Strain" at bounding box center [899, 384] width 338 height 32
paste input "**********"
type input "**********"
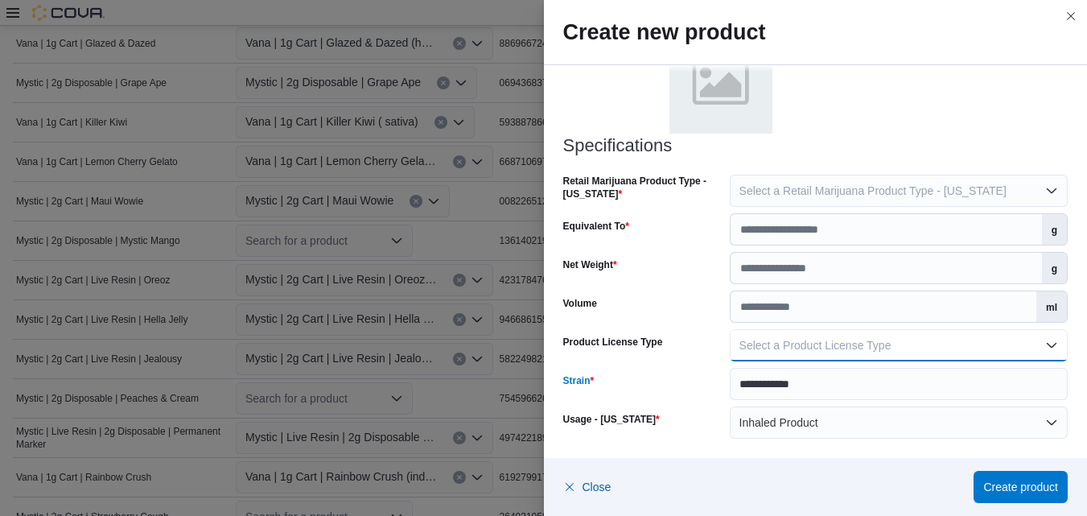
click at [1043, 347] on button "Select a Product License Type" at bounding box center [899, 345] width 338 height 32
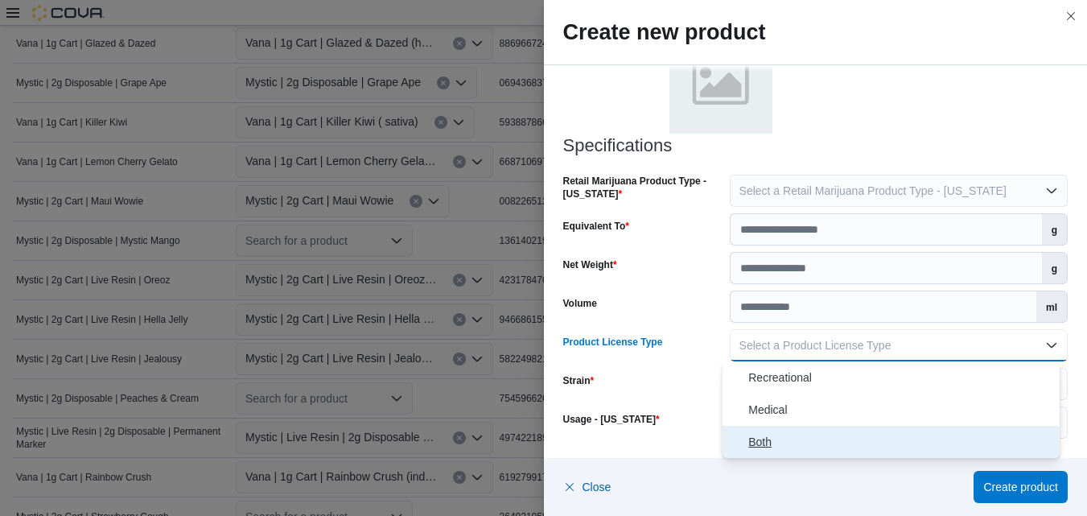
click at [766, 438] on span "Both" at bounding box center [900, 441] width 305 height 19
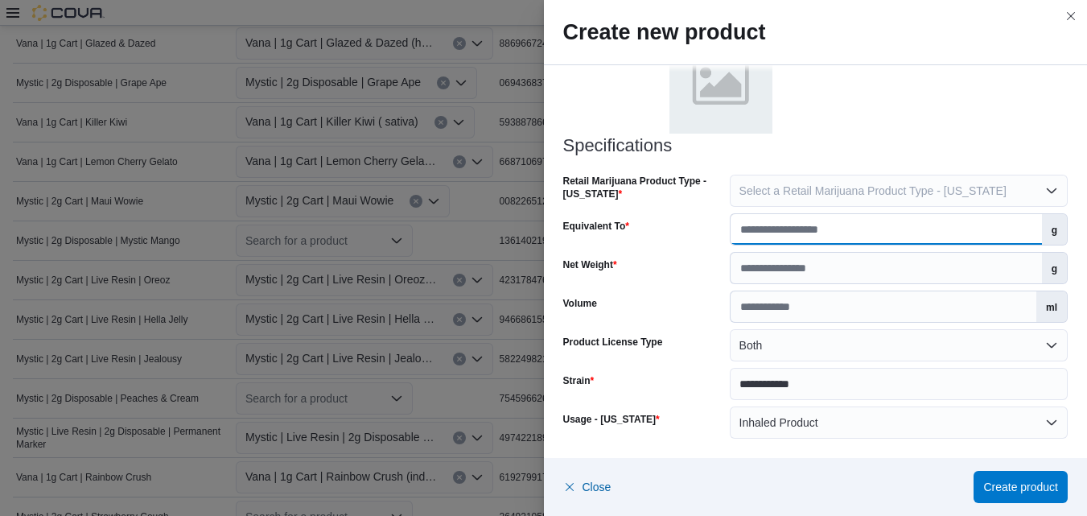
click at [974, 228] on input "Equivalent To" at bounding box center [885, 229] width 311 height 31
type input "*"
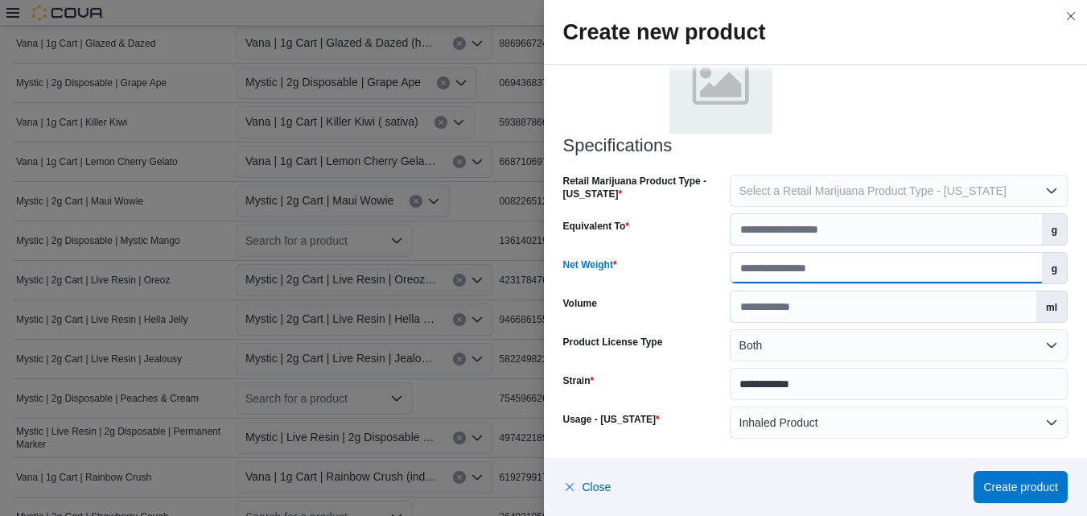
click at [967, 271] on input "Net Weight" at bounding box center [885, 268] width 311 height 31
type input "*"
click at [1015, 486] on span "Create product" at bounding box center [1020, 486] width 75 height 16
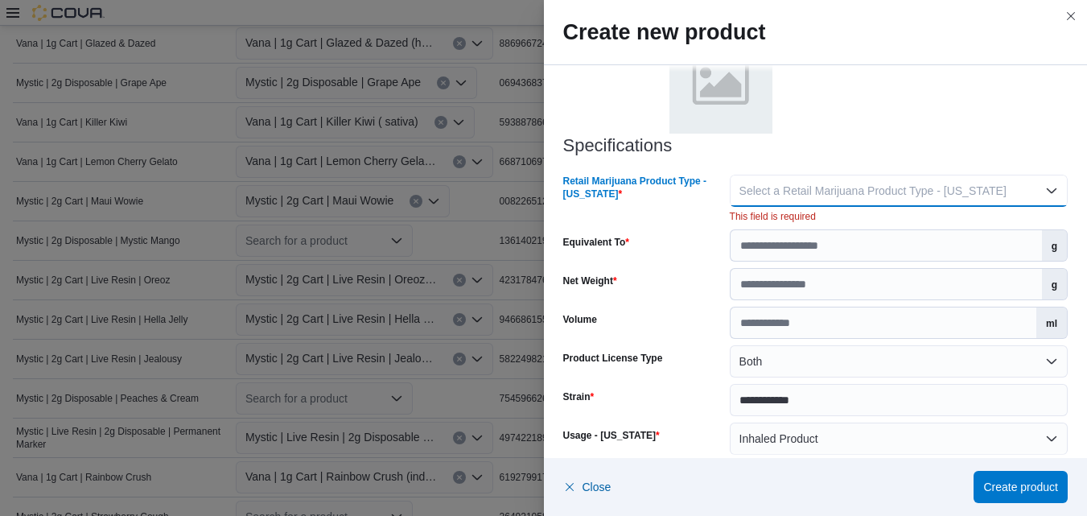
click at [1038, 199] on button "Select a Retail Marijuana Product Type - [US_STATE]" at bounding box center [899, 191] width 338 height 32
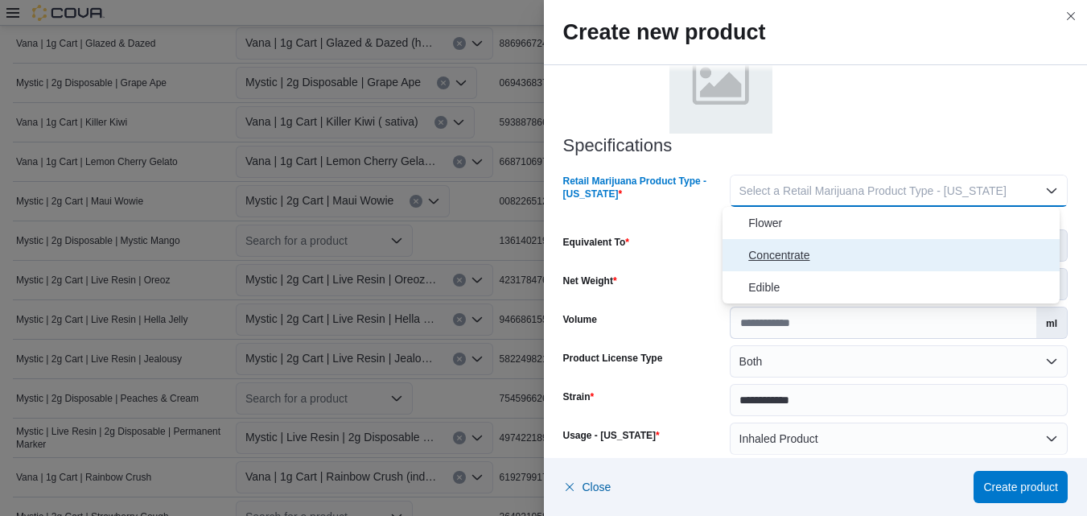
click at [781, 252] on span "Concentrate" at bounding box center [900, 254] width 305 height 19
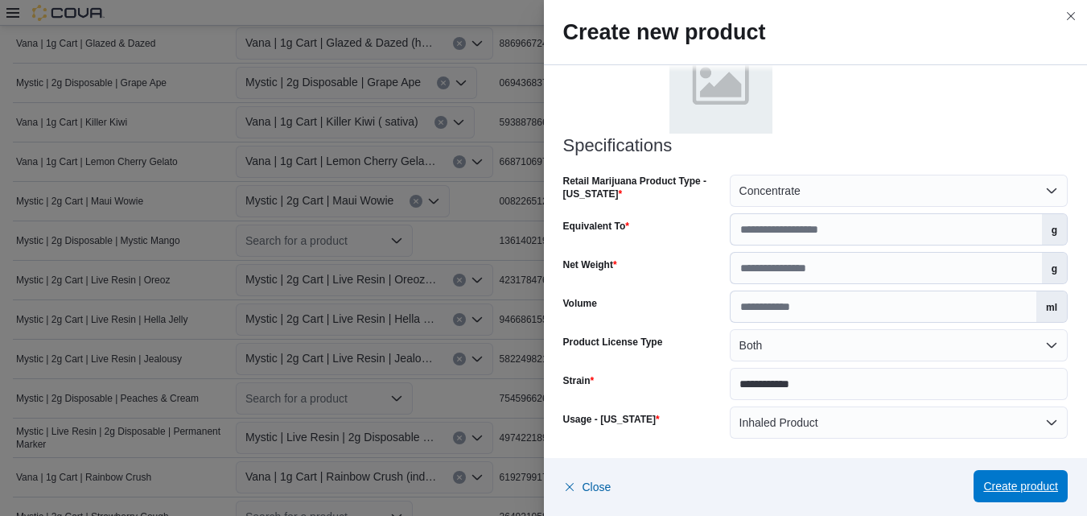
click at [1006, 485] on span "Create product" at bounding box center [1020, 486] width 75 height 16
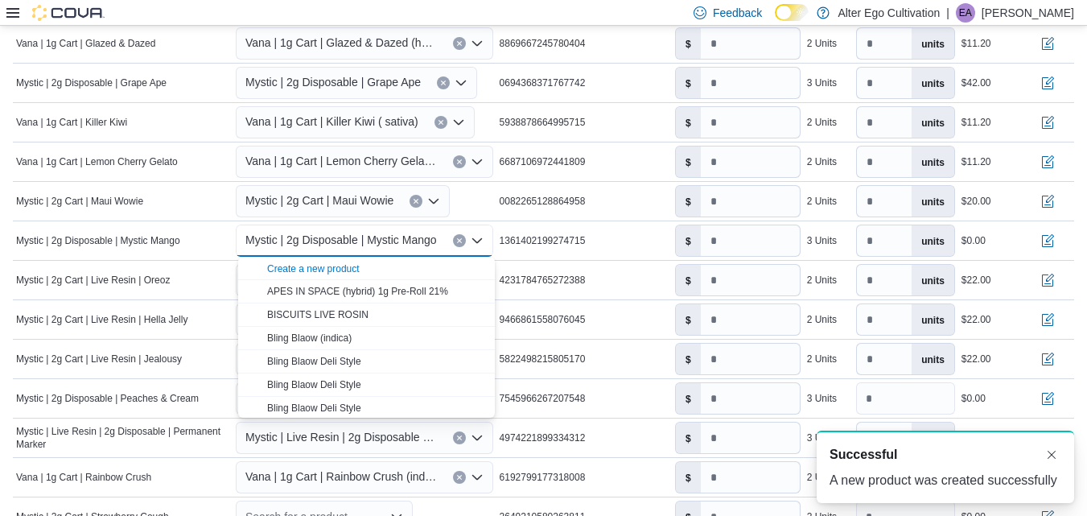
scroll to position [0, 0]
click at [783, 241] on input "number" at bounding box center [750, 240] width 99 height 31
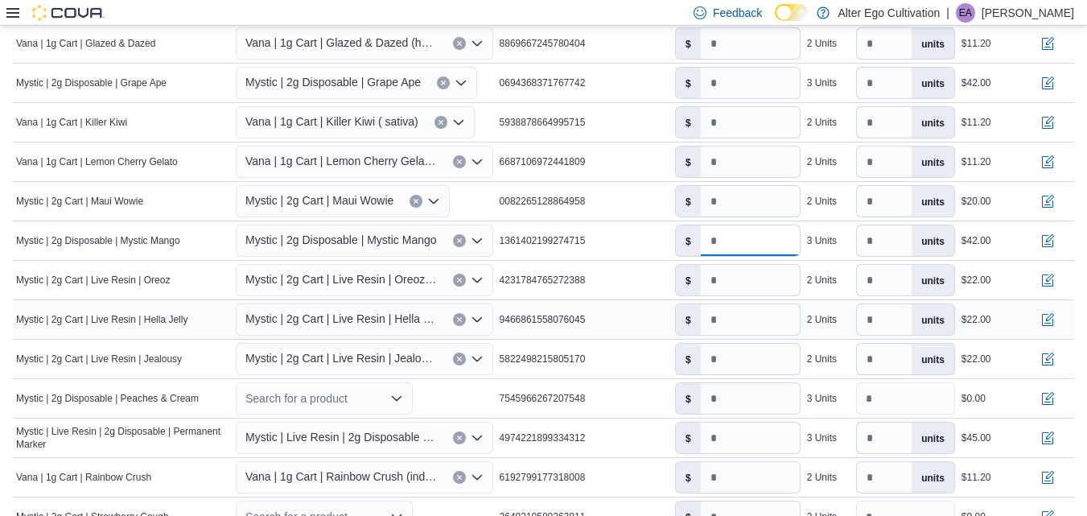
type input "*****"
click at [749, 316] on input "**" at bounding box center [750, 319] width 99 height 31
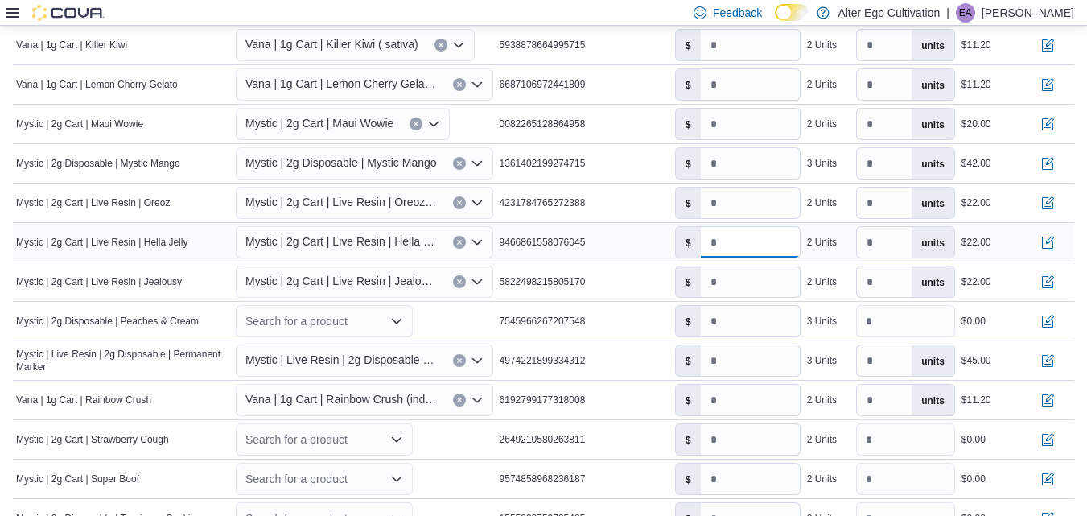
scroll to position [718, 0]
